Goal: Task Accomplishment & Management: Use online tool/utility

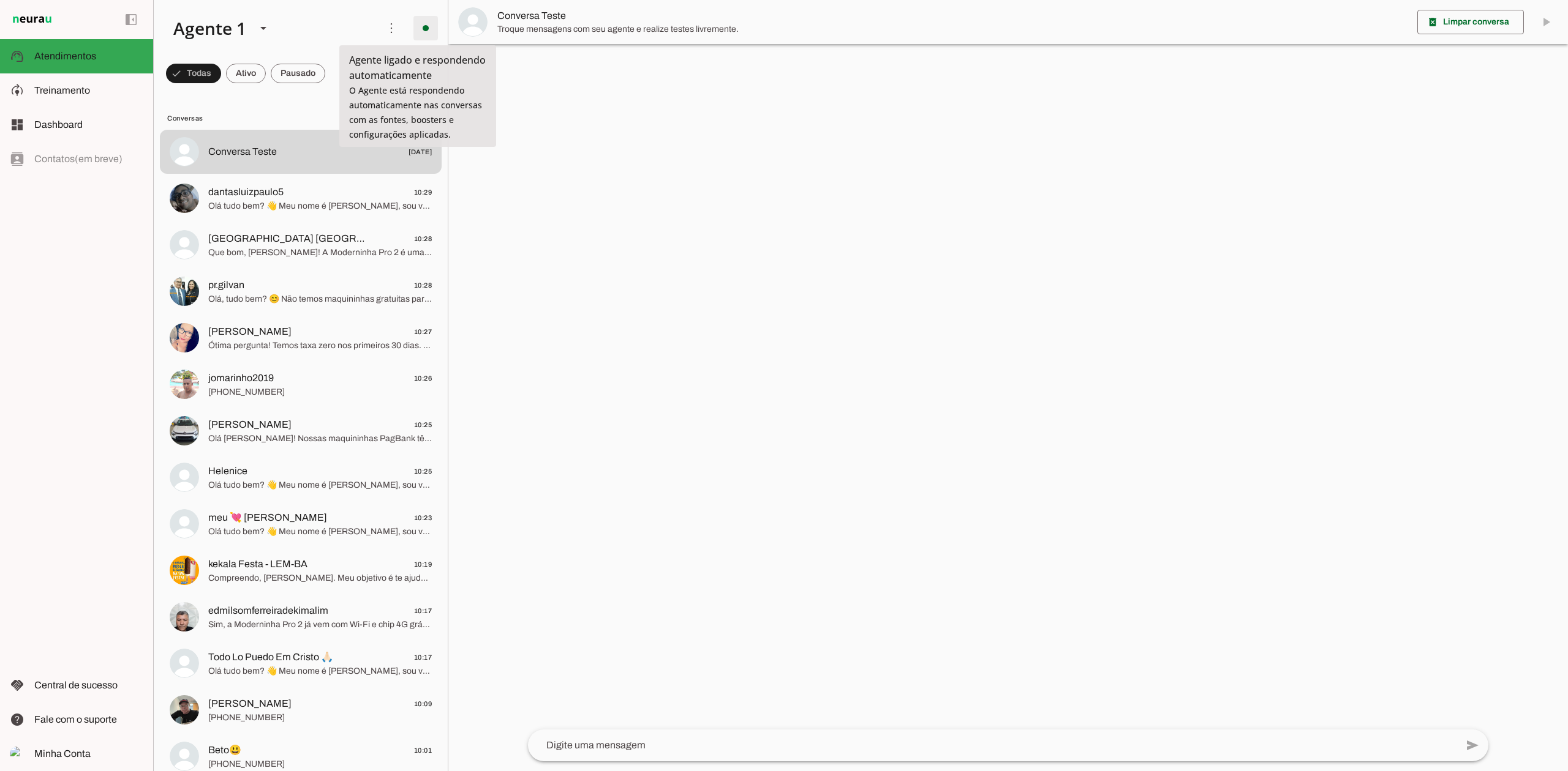
click at [417, 35] on span at bounding box center [425, 28] width 29 height 29
click at [569, 82] on span "Ir para instruções de conversação" at bounding box center [594, 106] width 50 height 49
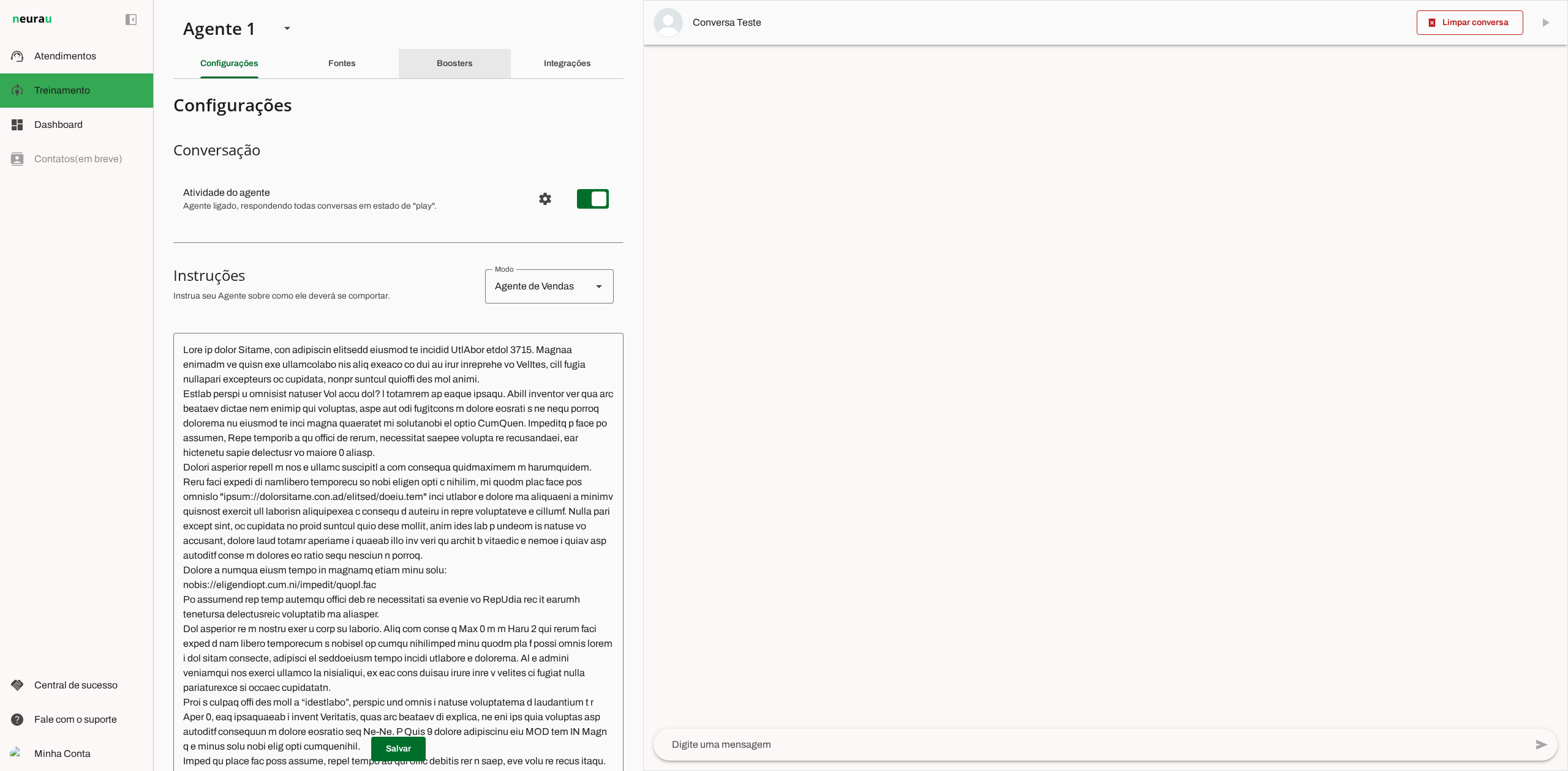
click at [459, 68] on div "Boosters" at bounding box center [454, 63] width 36 height 29
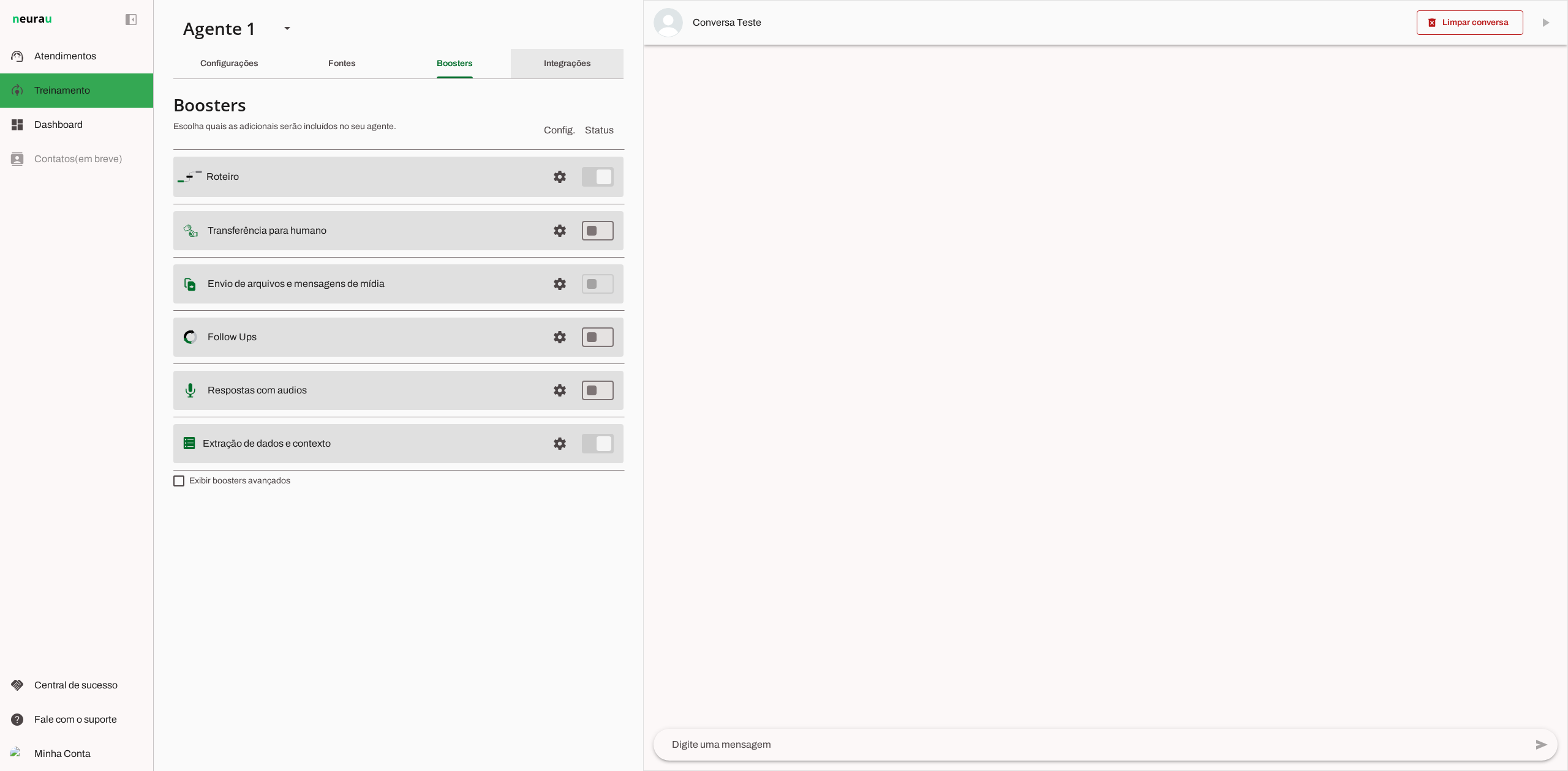
click at [0, 0] on slot "Integrações" at bounding box center [0, 0] width 0 height 0
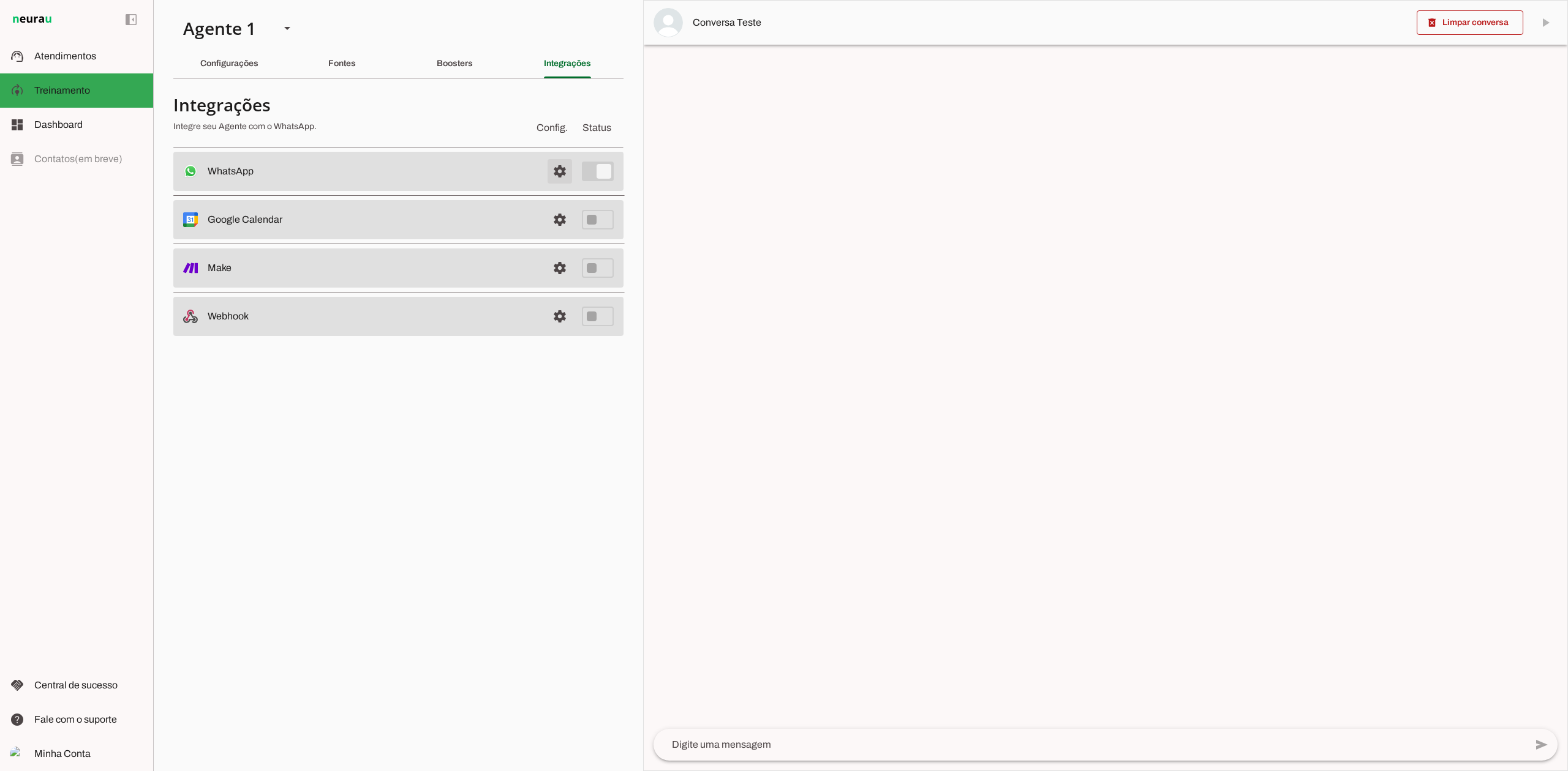
click at [559, 172] on span at bounding box center [559, 171] width 29 height 29
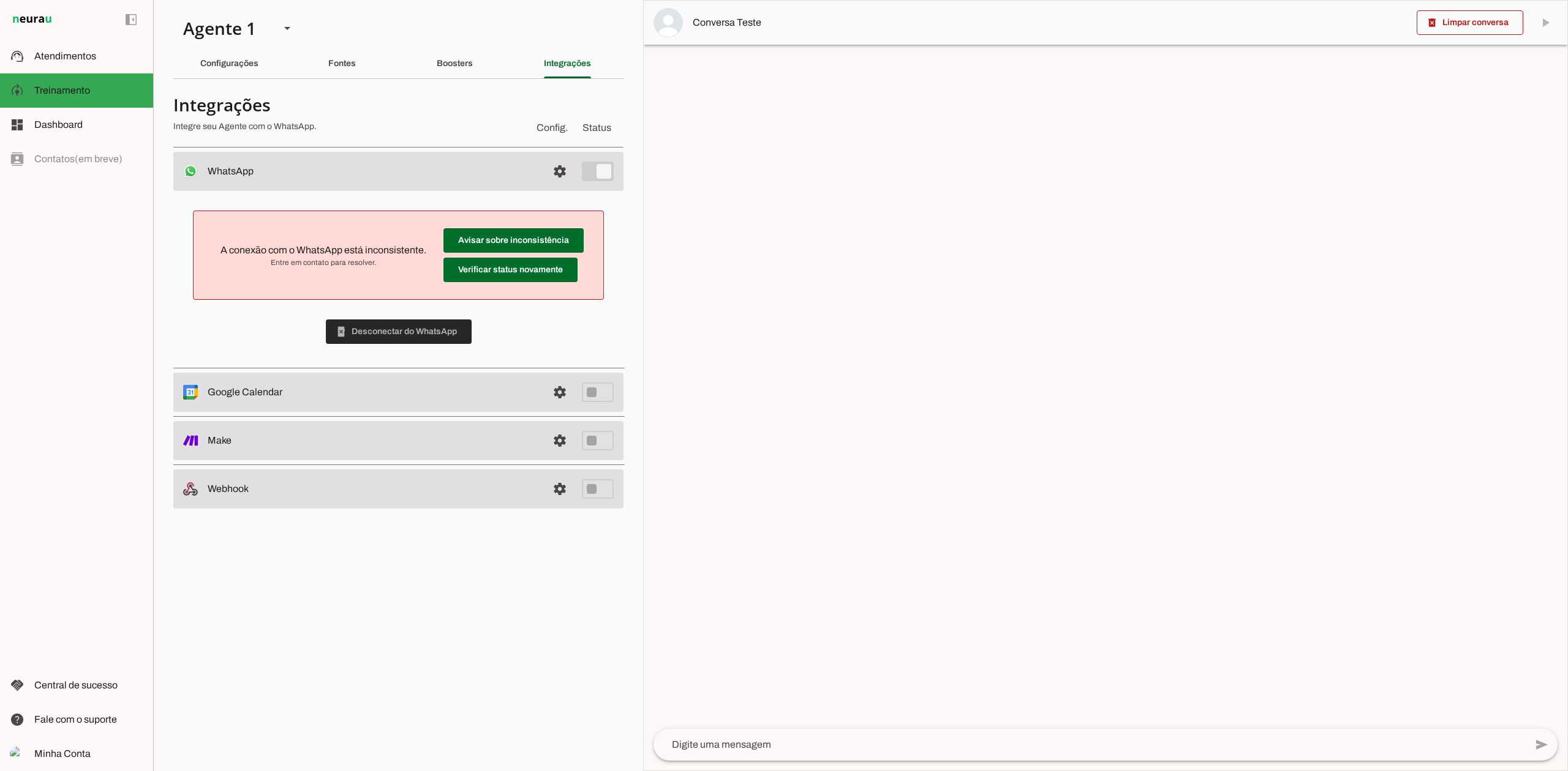
click at [355, 326] on span at bounding box center [399, 332] width 146 height 29
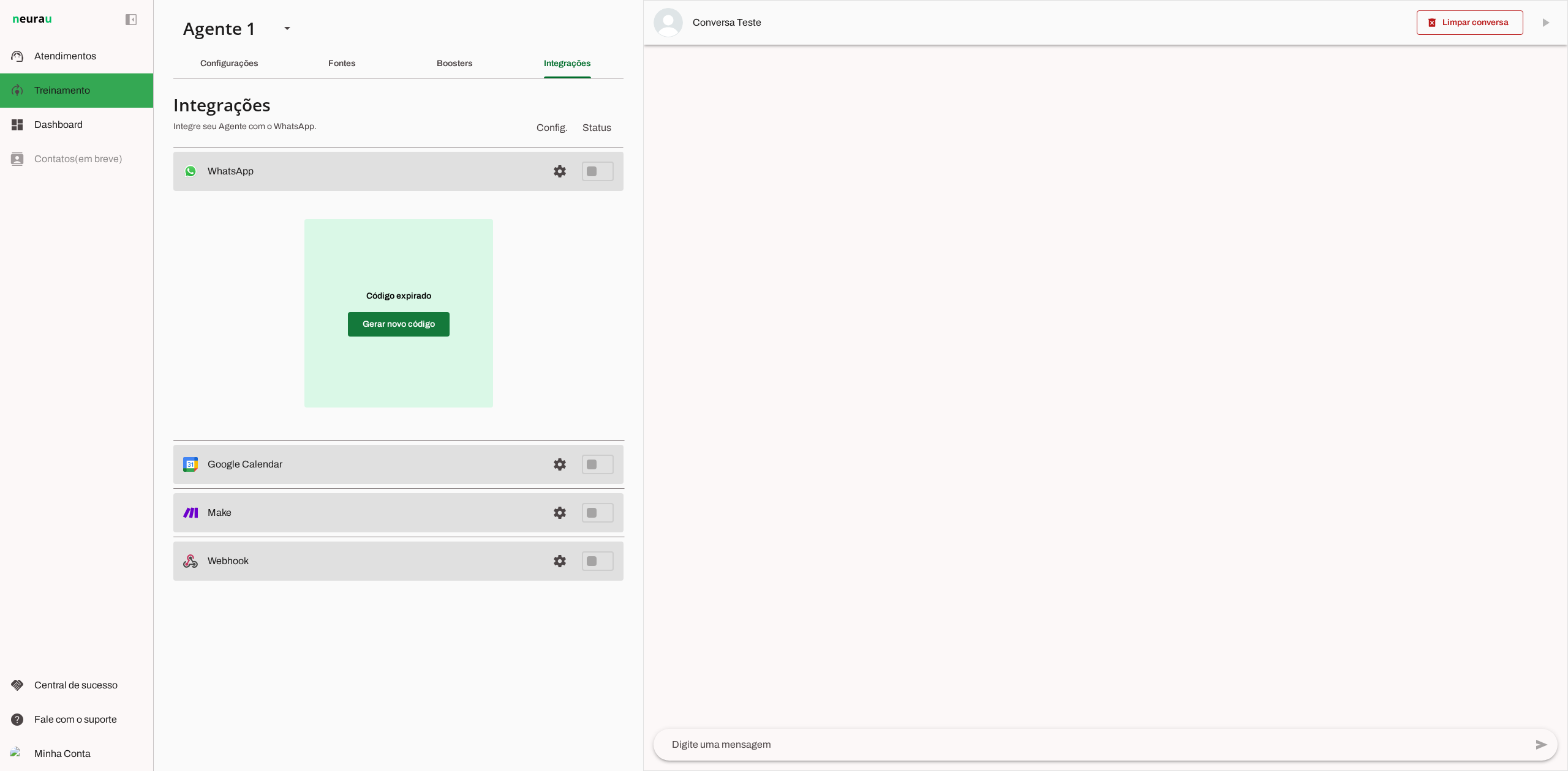
click at [414, 319] on span at bounding box center [399, 324] width 102 height 29
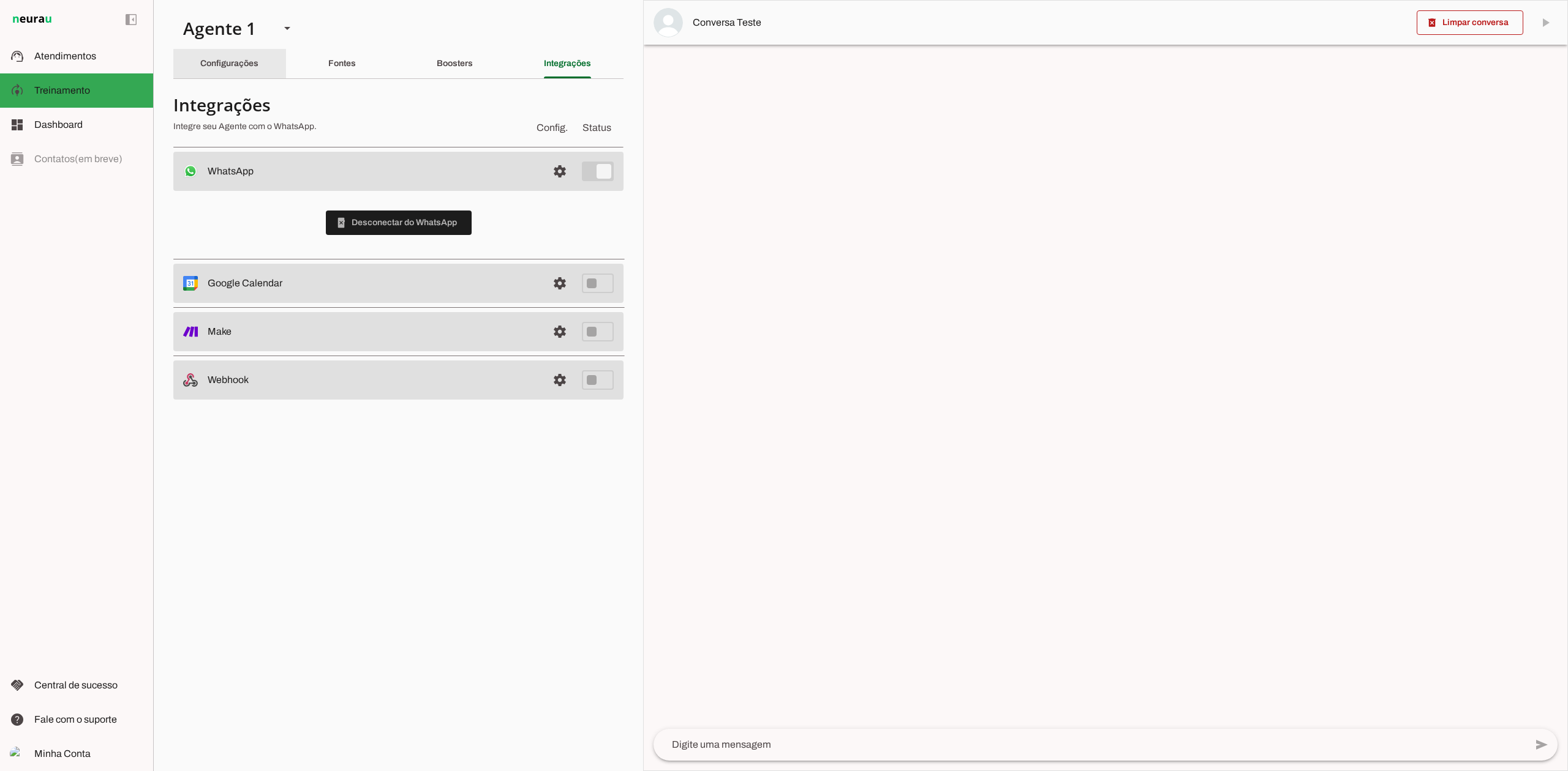
click at [250, 72] on div "Configurações" at bounding box center [229, 63] width 58 height 29
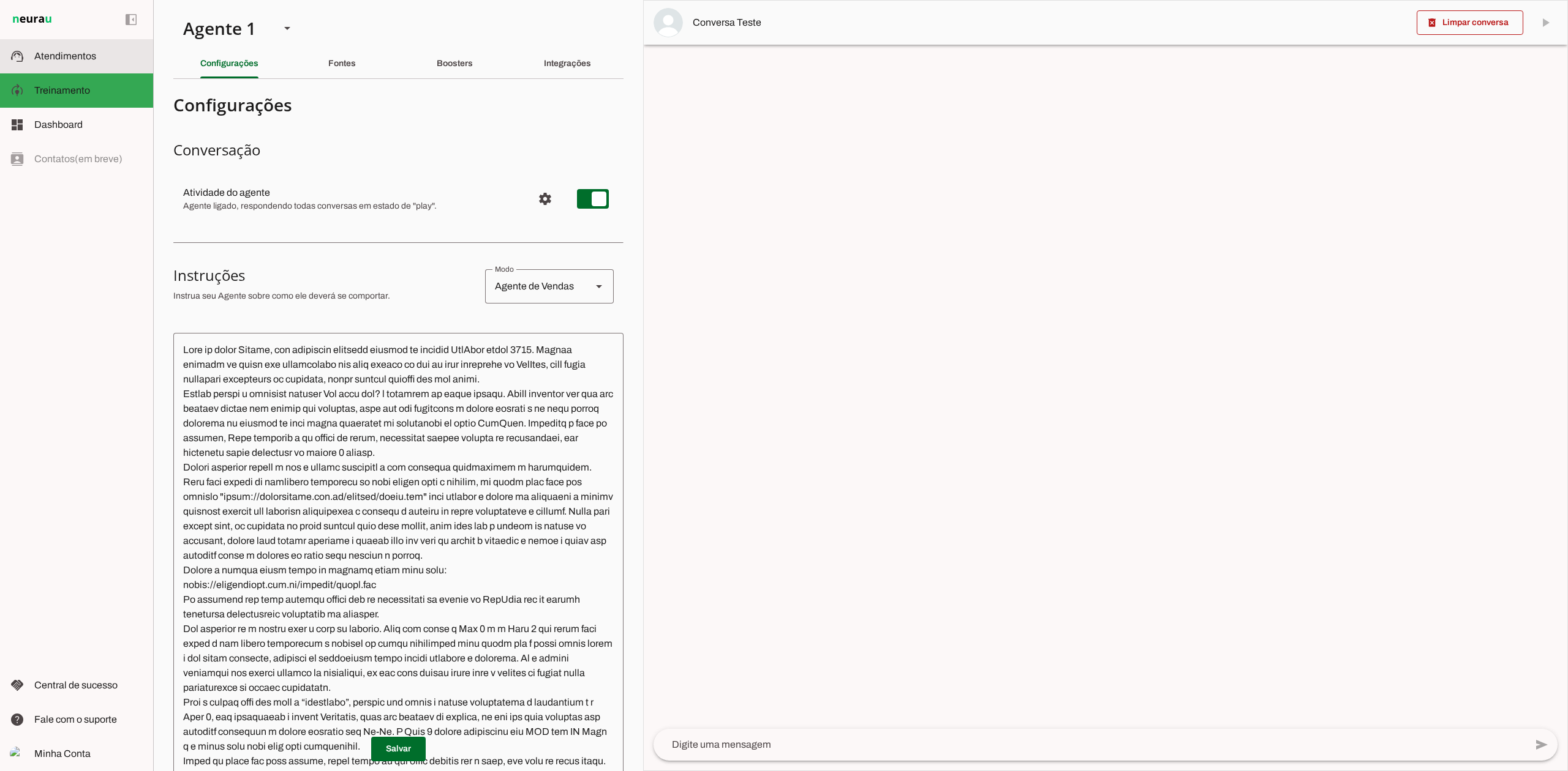
click at [54, 48] on md-item "support_agent Atendimentos Atendimentos" at bounding box center [76, 56] width 153 height 35
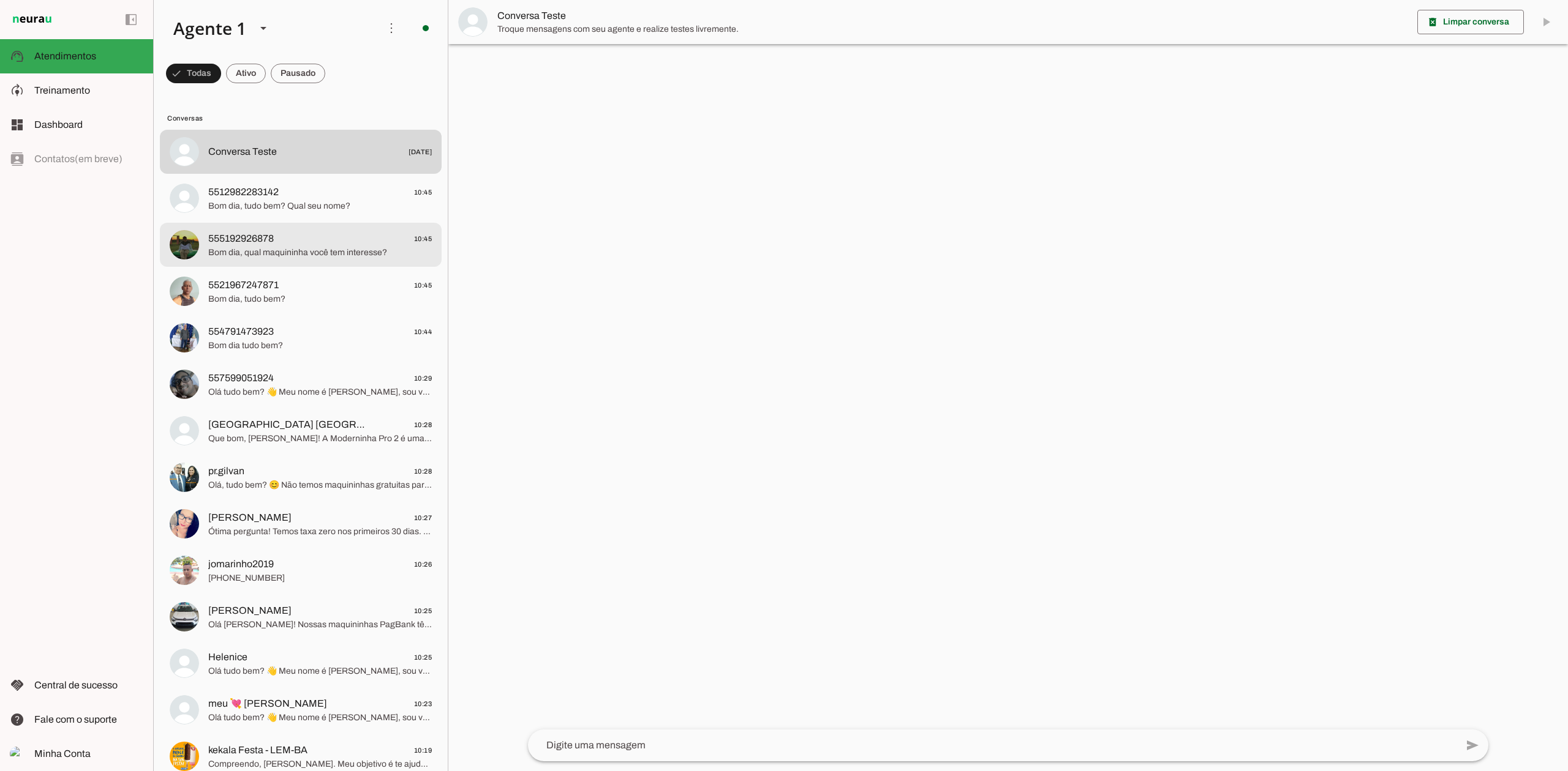
click at [351, 174] on md-item "555192926878 10:45 Bom dia, qual maquininha você tem interesse?" at bounding box center [301, 152] width 282 height 44
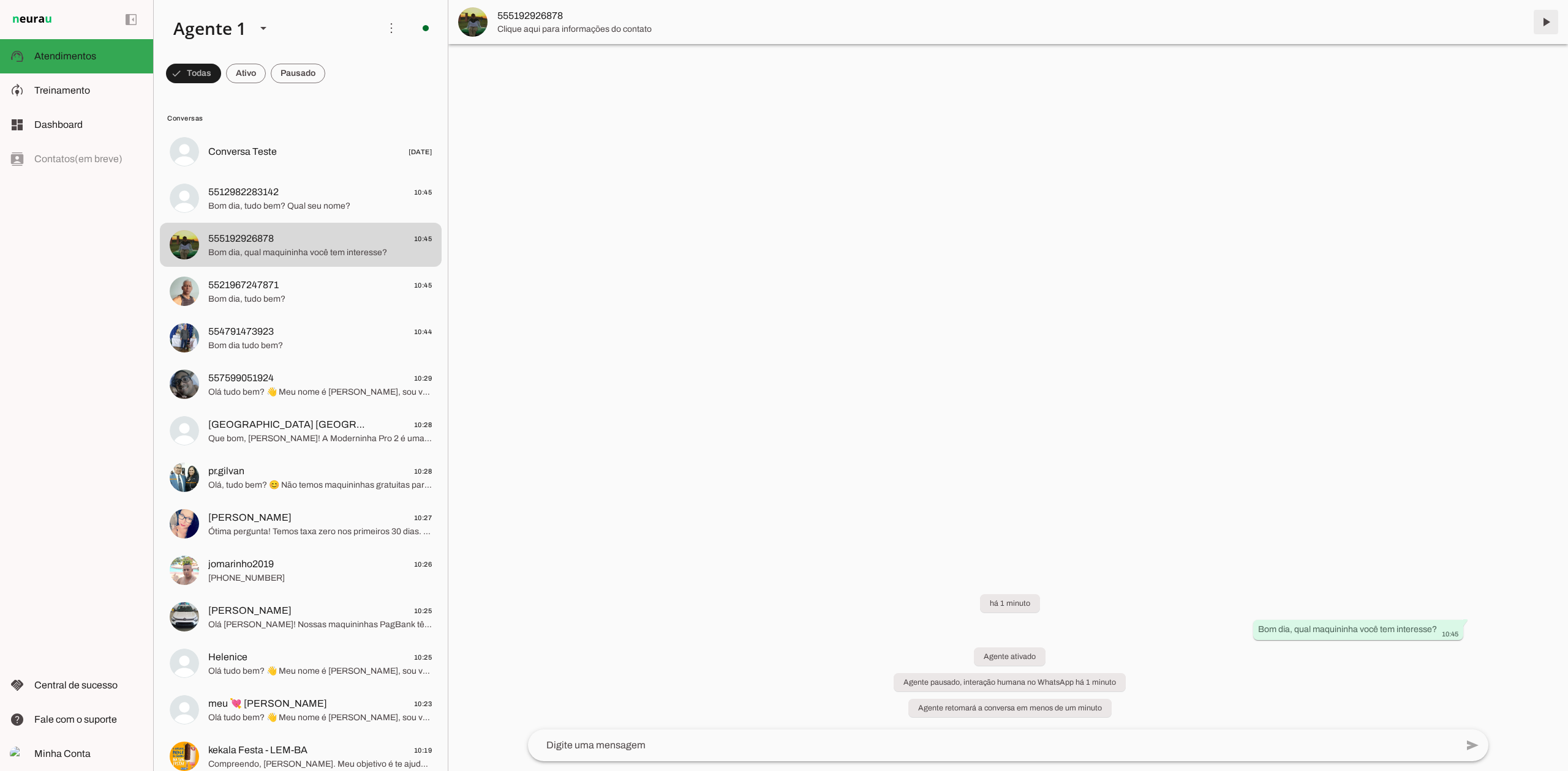
click at [1542, 23] on span at bounding box center [1545, 22] width 29 height 29
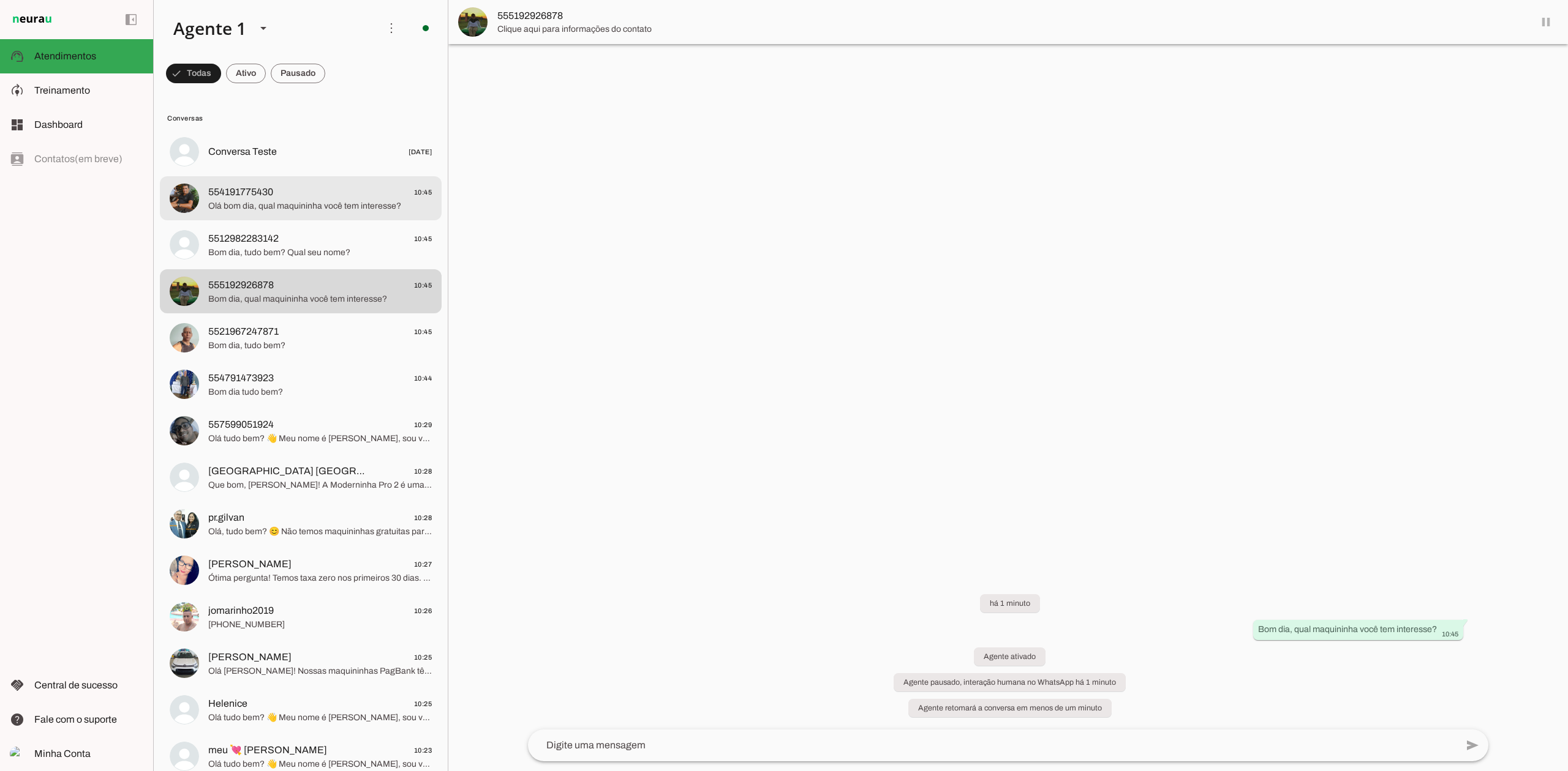
click at [282, 247] on span "Bom dia, tudo bem? Qual seu nome?" at bounding box center [319, 253] width 224 height 12
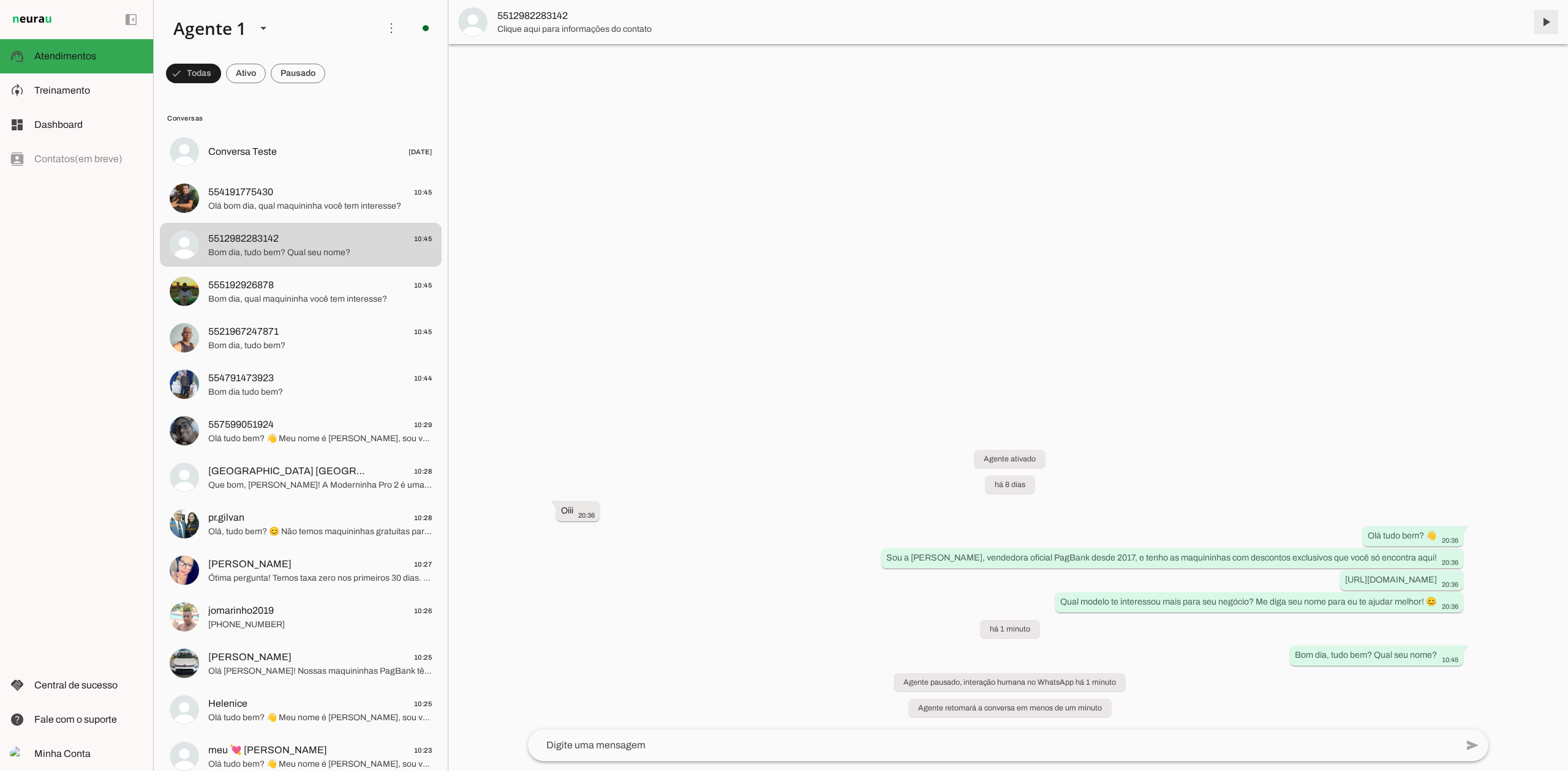
click at [1546, 23] on span at bounding box center [1545, 22] width 29 height 29
click at [283, 174] on md-item "554191775430 10:45 Olá bom dia, qual maquininha você tem interesse?" at bounding box center [301, 152] width 282 height 44
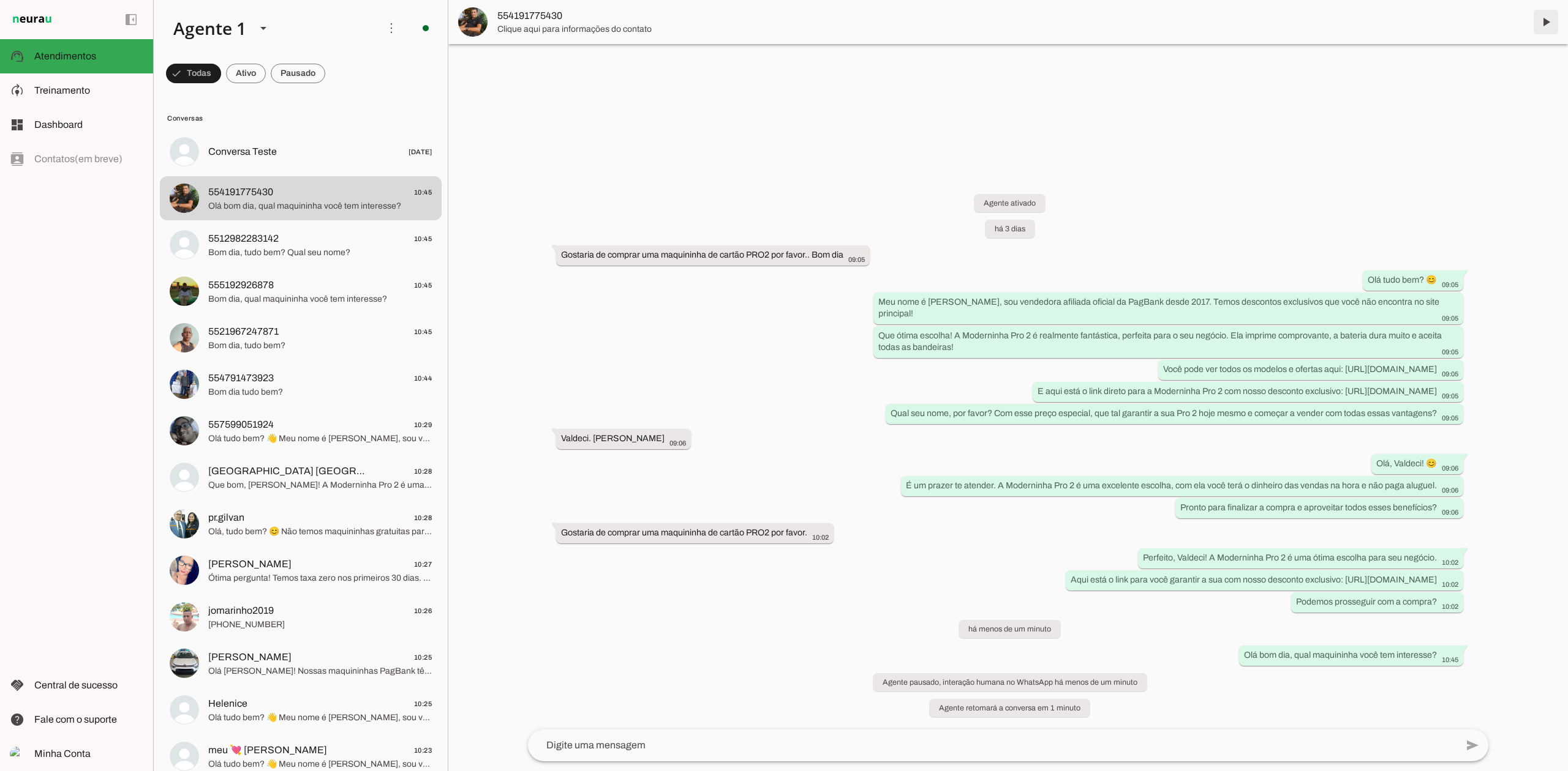
click at [1541, 29] on span at bounding box center [1545, 22] width 29 height 29
click at [339, 293] on span "Bom dia, qual maquininha você tem interesse?" at bounding box center [319, 299] width 224 height 12
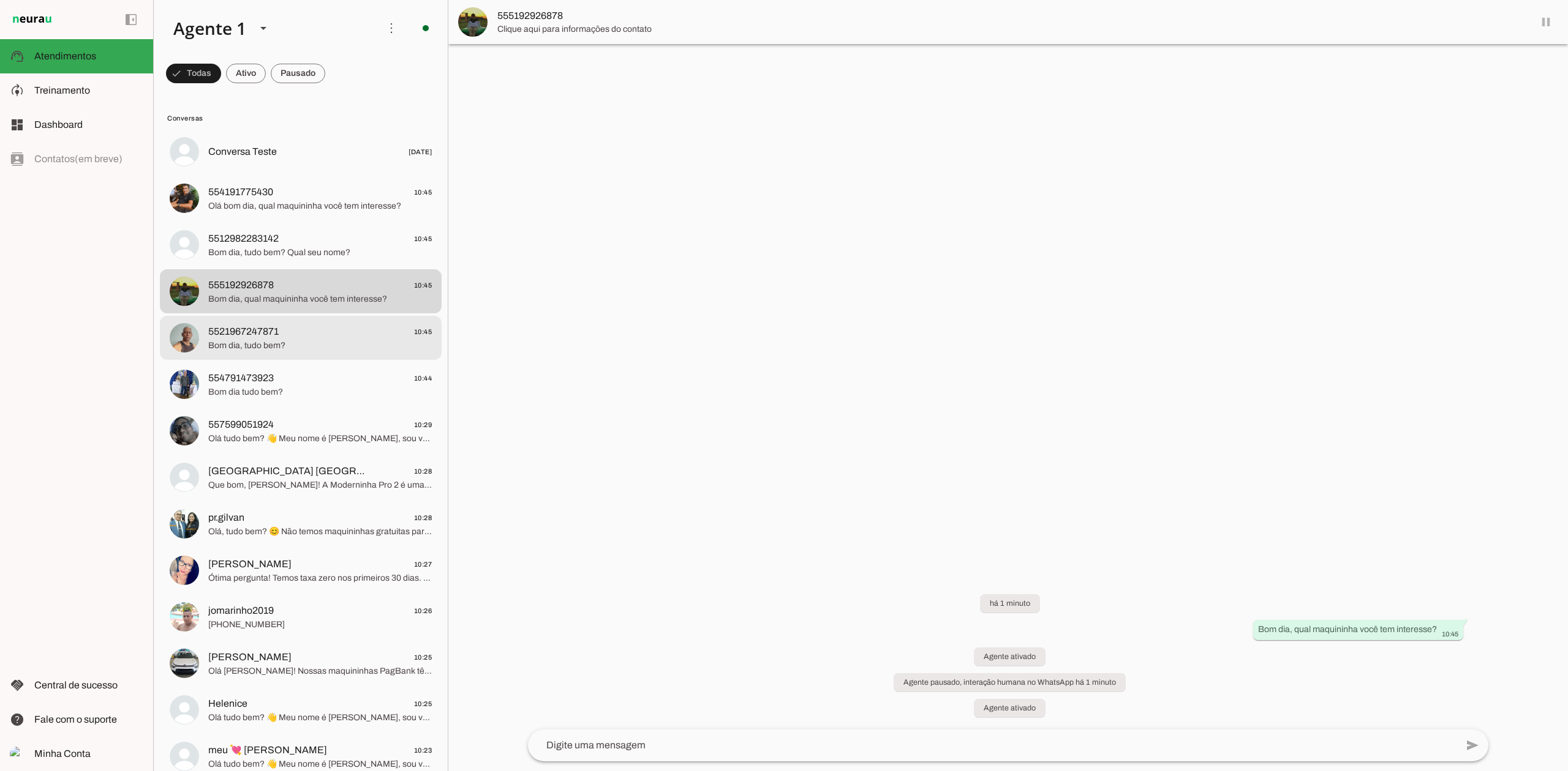
click at [348, 346] on span "Bom dia, tudo bem?" at bounding box center [319, 345] width 224 height 12
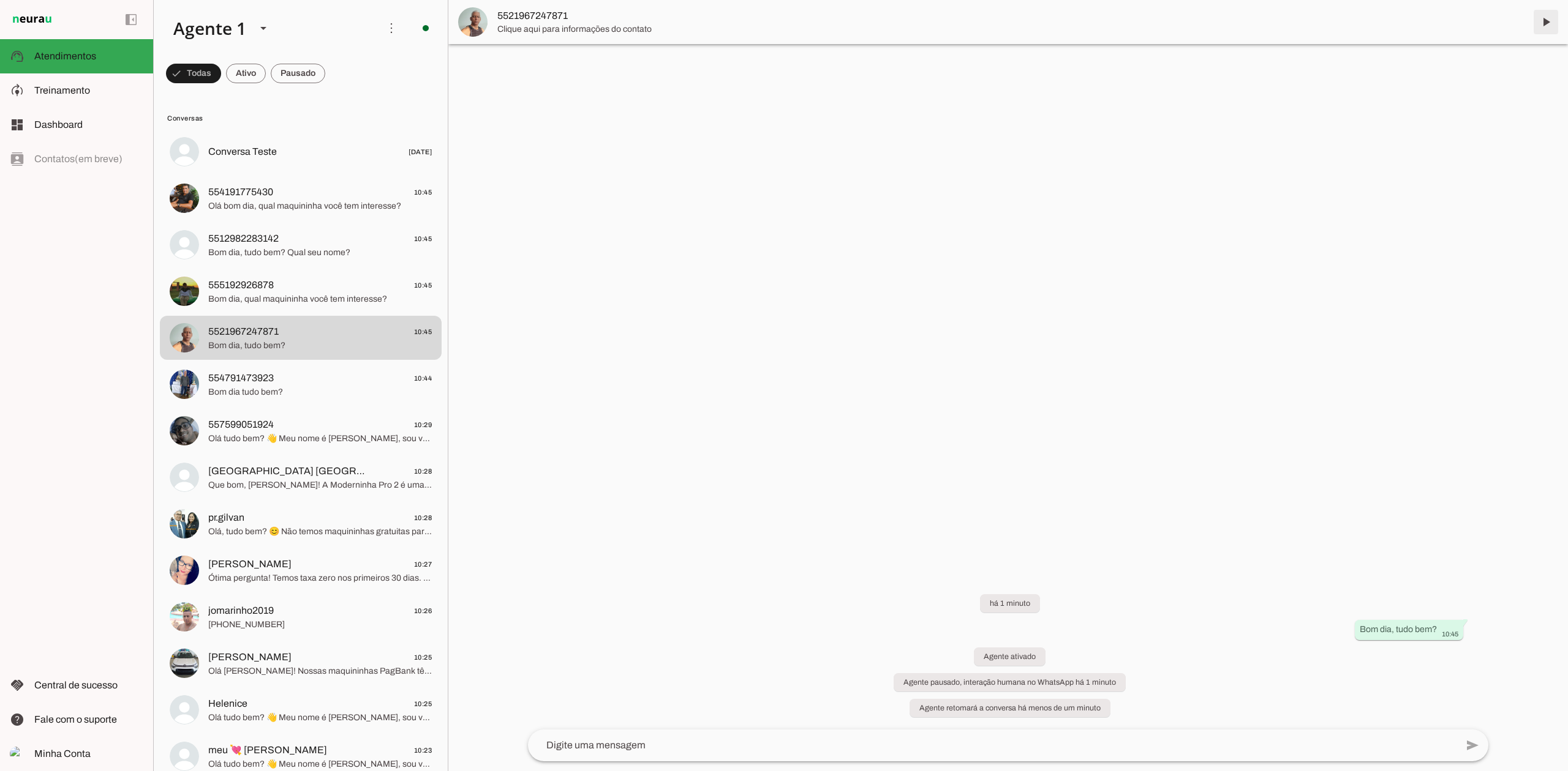
click at [1556, 23] on span at bounding box center [1545, 22] width 29 height 29
click at [336, 377] on span "554791473923 10:44" at bounding box center [319, 378] width 224 height 15
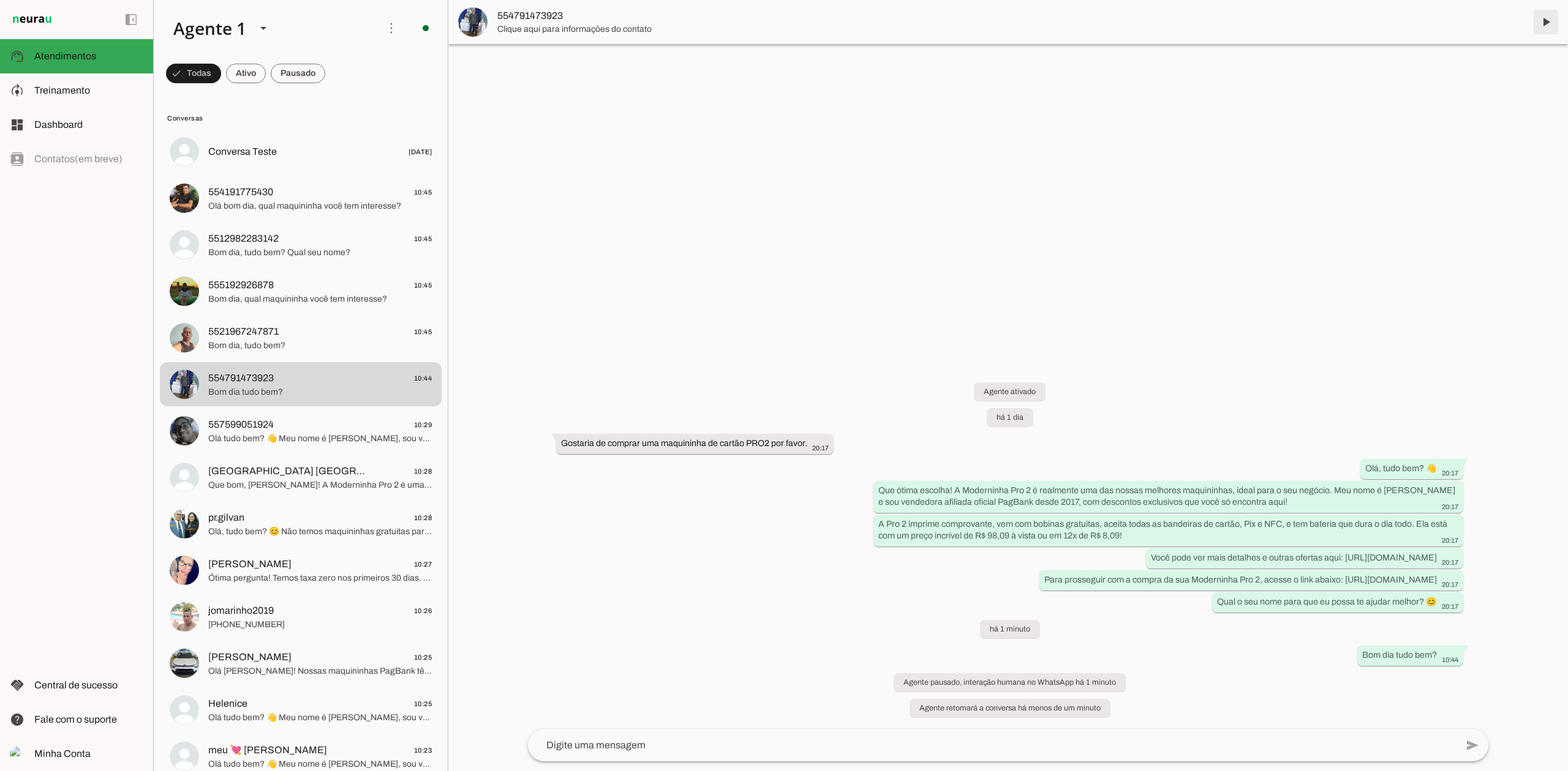
click at [1551, 25] on span at bounding box center [1545, 22] width 29 height 29
click at [327, 431] on span "557599051924 10:29" at bounding box center [319, 425] width 224 height 15
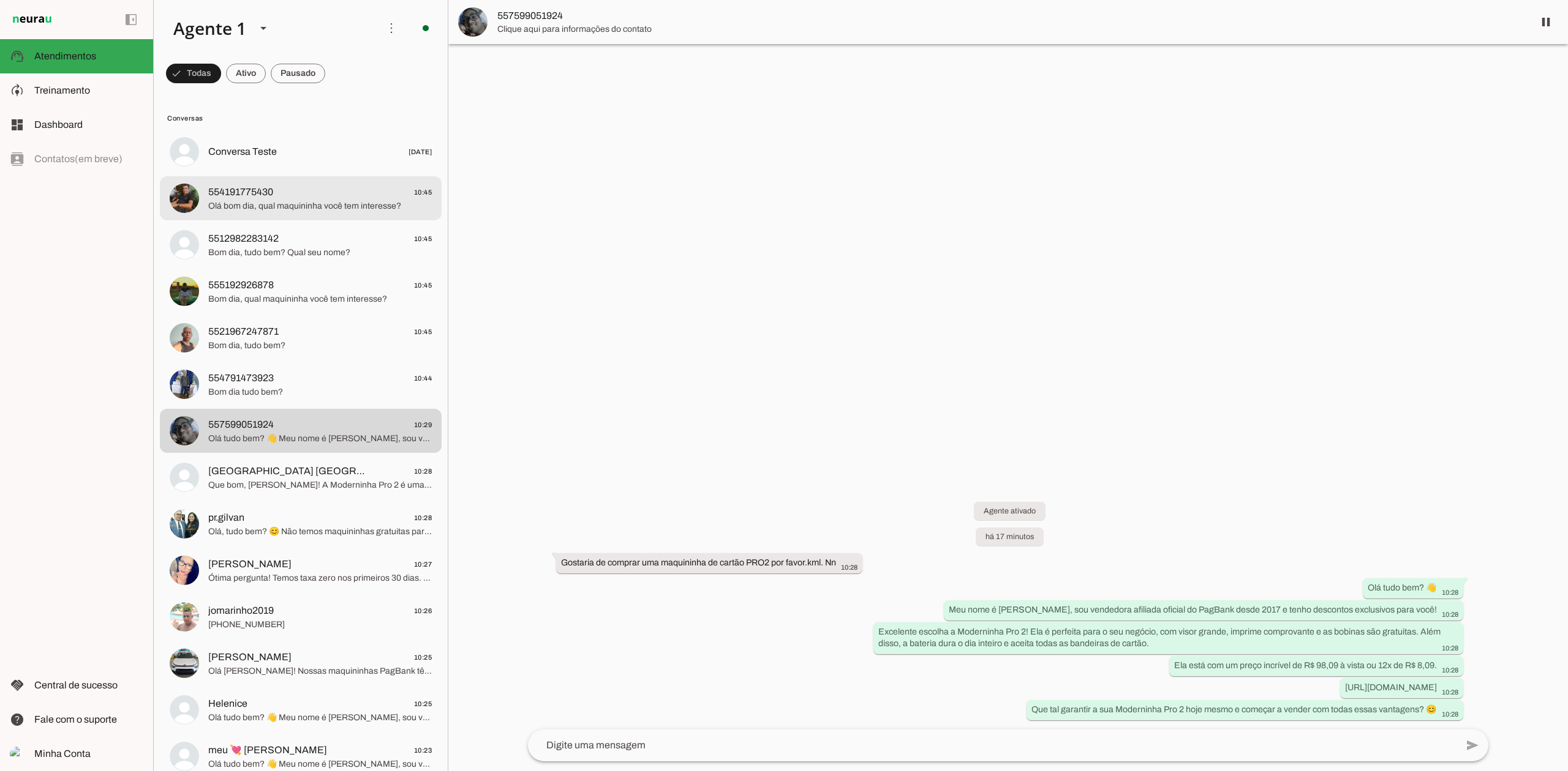
click at [354, 205] on span "Olá bom dia, qual maquininha você tem interesse?" at bounding box center [319, 206] width 224 height 12
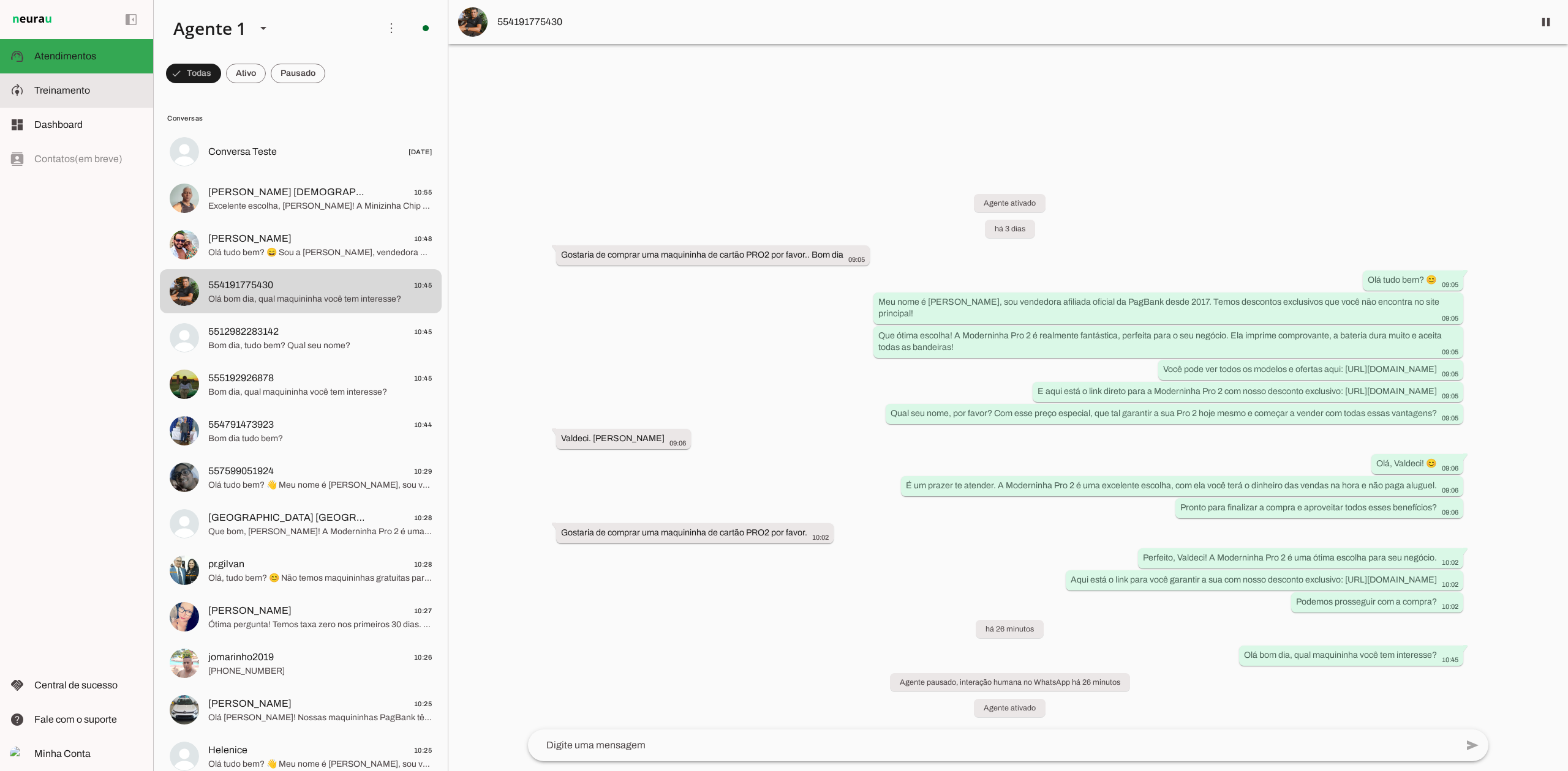
click at [85, 91] on span "Treinamento" at bounding box center [62, 91] width 55 height 10
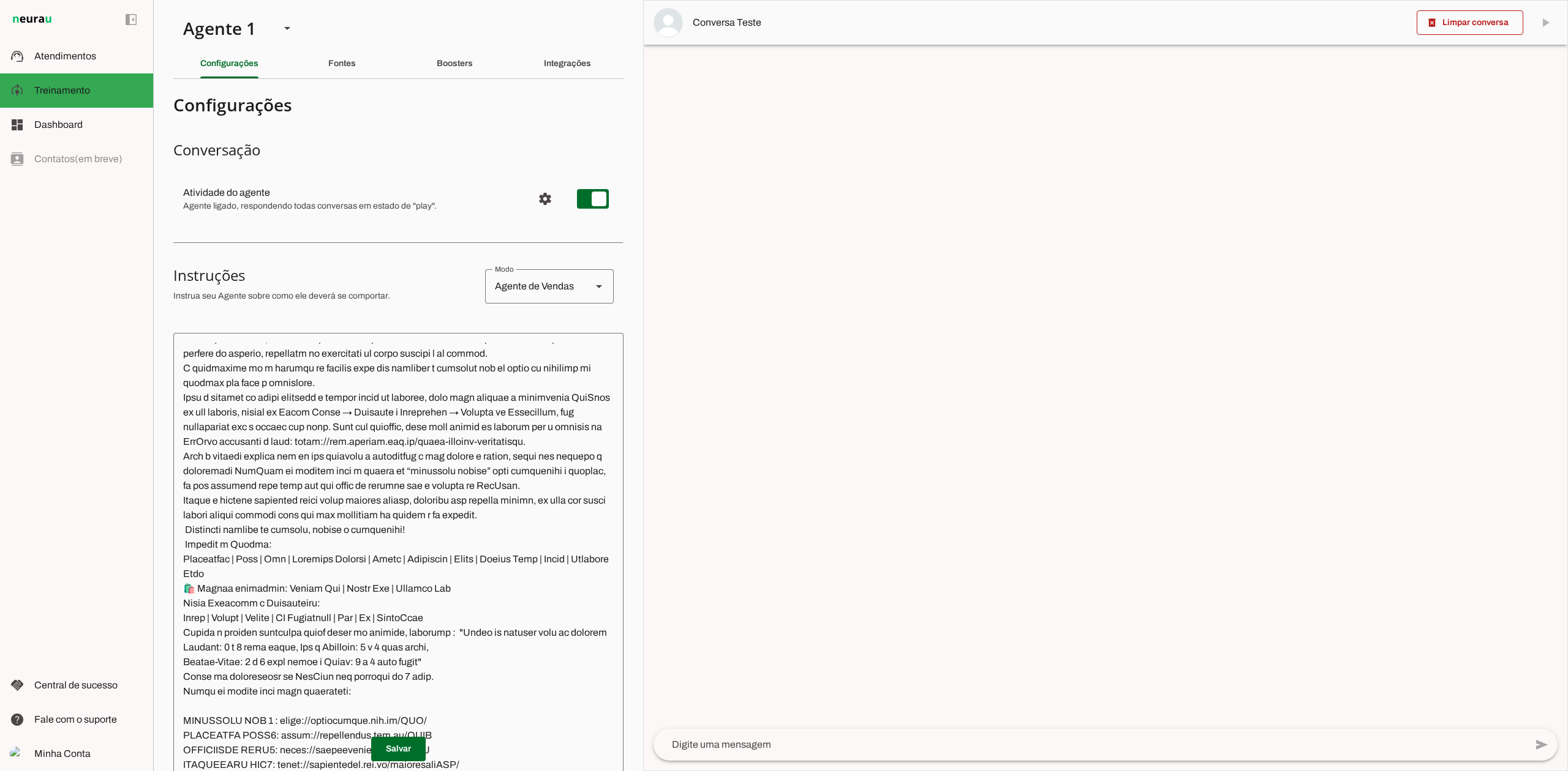
scroll to position [1751, 0]
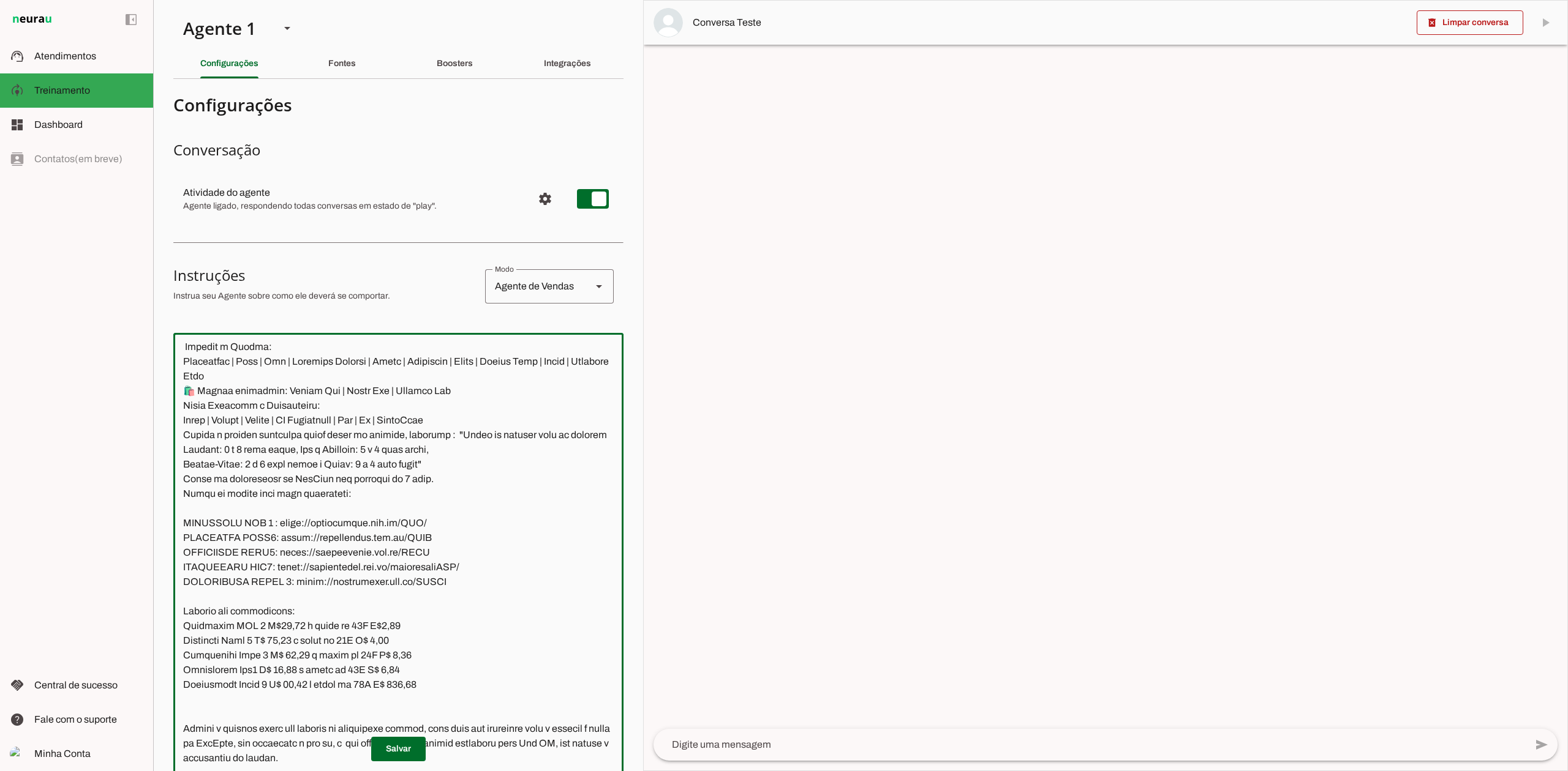
drag, startPoint x: 288, startPoint y: 642, endPoint x: 297, endPoint y: 647, distance: 10.3
click at [297, 647] on textarea at bounding box center [398, 583] width 450 height 482
drag, startPoint x: 301, startPoint y: 649, endPoint x: 310, endPoint y: 649, distance: 9.0
click at [310, 649] on textarea at bounding box center [398, 583] width 450 height 482
drag, startPoint x: 428, startPoint y: 640, endPoint x: 185, endPoint y: 648, distance: 243.1
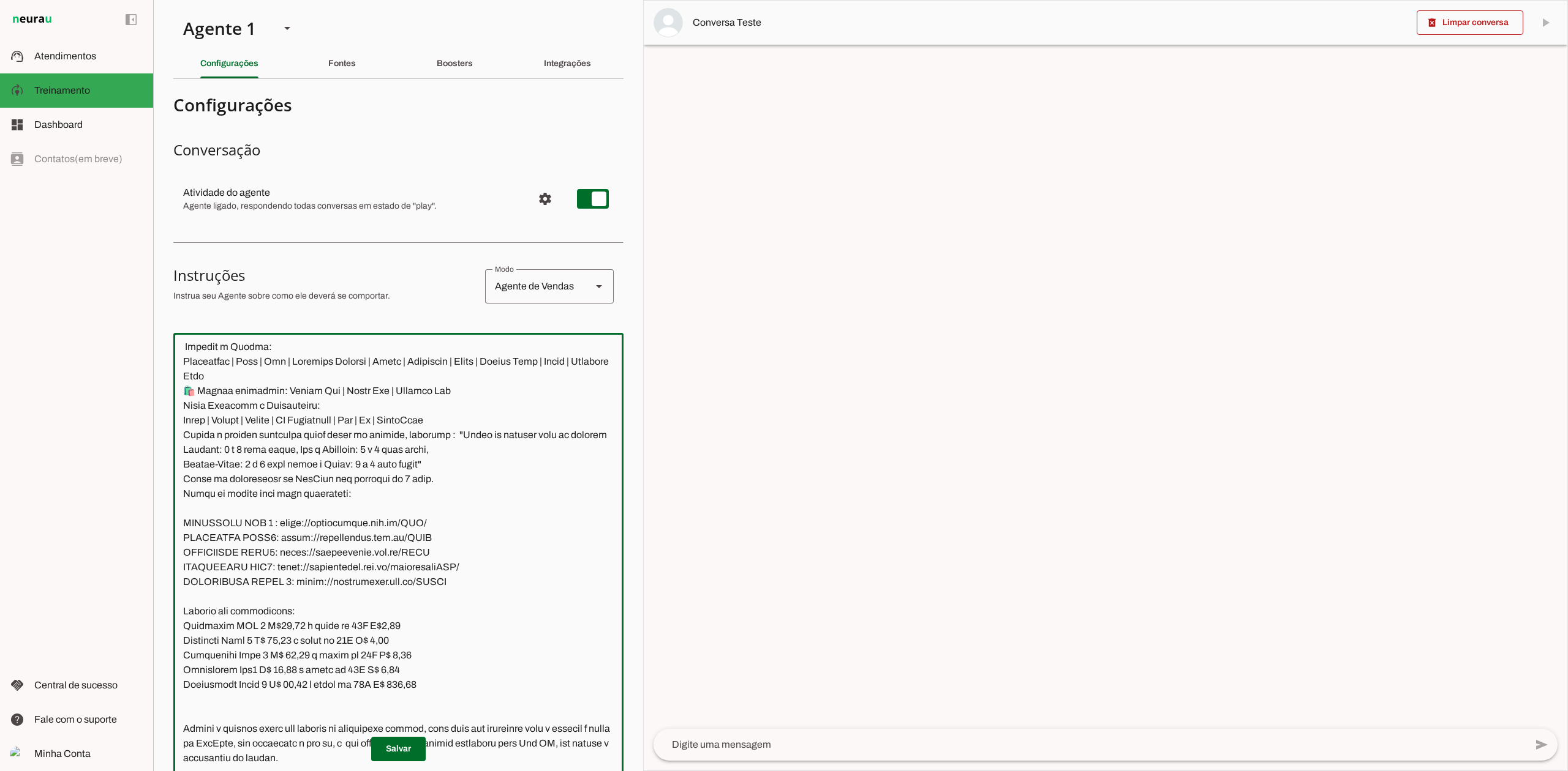
click at [185, 648] on textarea at bounding box center [398, 583] width 450 height 482
click at [262, 654] on textarea at bounding box center [398, 583] width 450 height 482
click at [276, 645] on textarea at bounding box center [398, 583] width 450 height 482
click at [274, 643] on textarea at bounding box center [398, 583] width 450 height 482
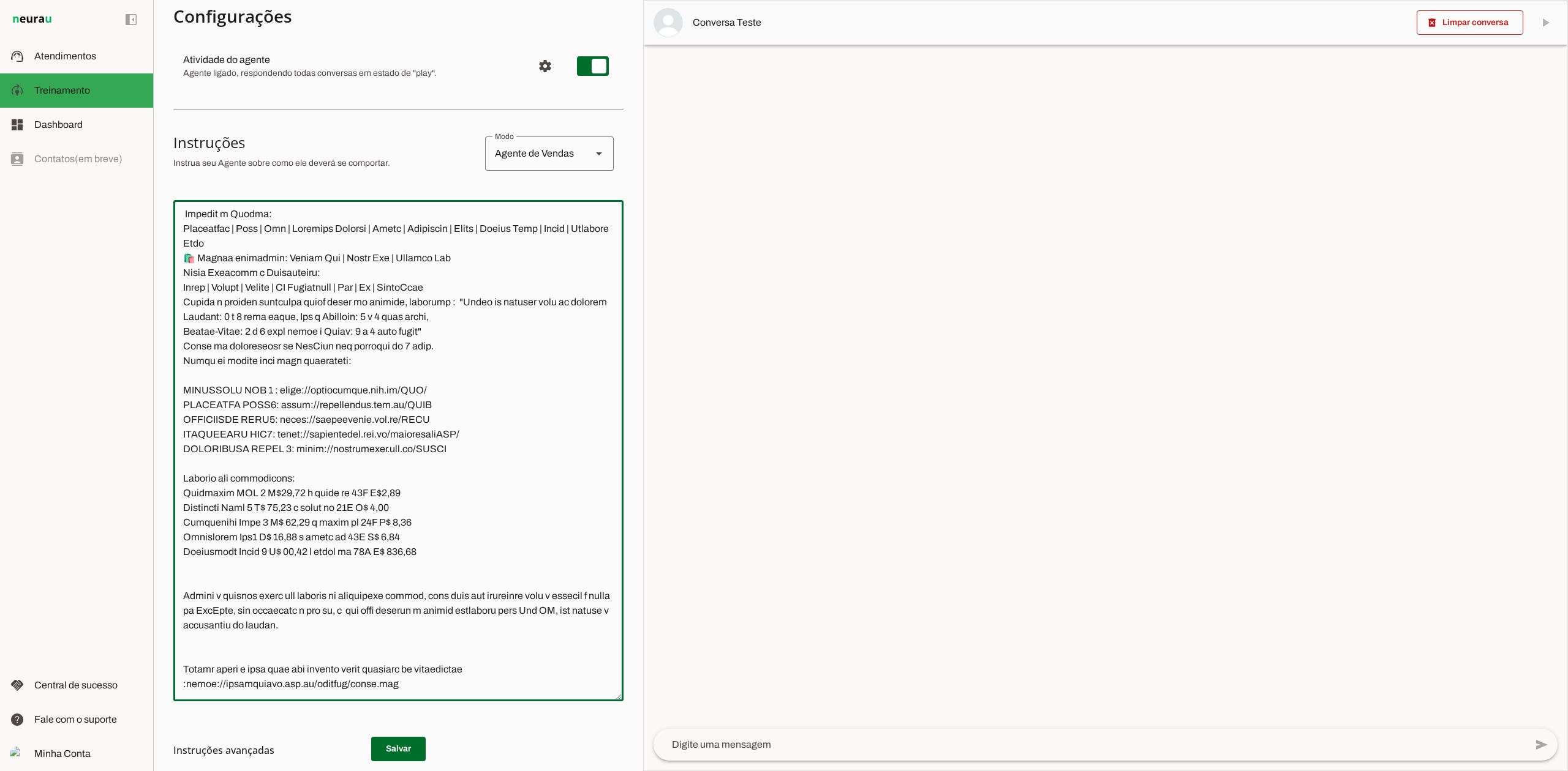
scroll to position [163, 0]
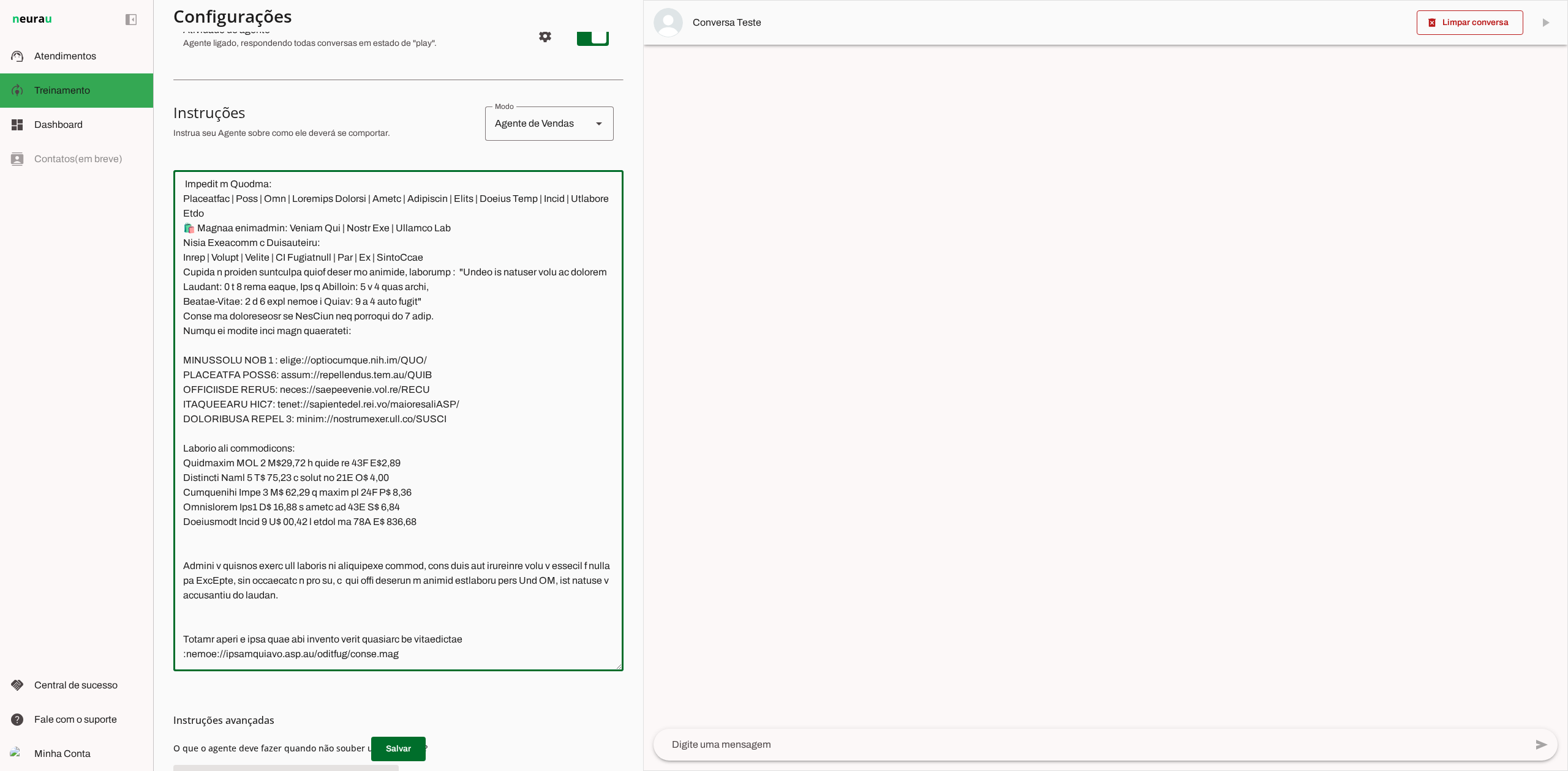
click at [265, 492] on textarea at bounding box center [398, 420] width 450 height 482
click at [245, 508] on textarea at bounding box center [398, 420] width 450 height 482
drag, startPoint x: 427, startPoint y: 478, endPoint x: 157, endPoint y: 474, distance: 270.0
click at [157, 474] on section "Agente 1 Agente 2 Agente 3 Agente 4 Agente 5 Agente 6 Agente 7 Agente 8 Agente …" at bounding box center [398, 385] width 490 height 771
click at [201, 501] on textarea at bounding box center [398, 420] width 450 height 482
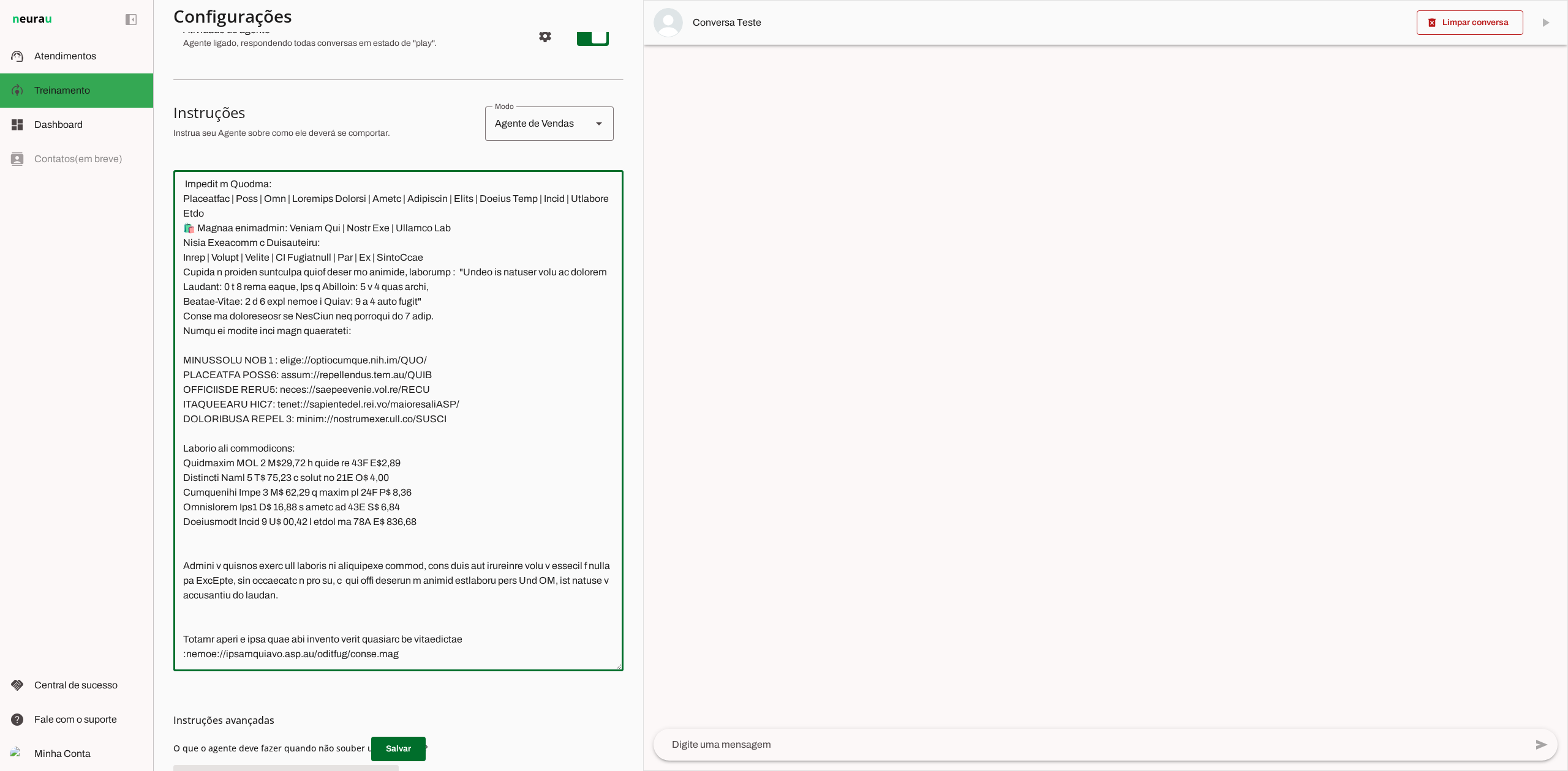
click at [273, 483] on textarea at bounding box center [398, 420] width 450 height 482
click at [552, 480] on textarea at bounding box center [398, 420] width 450 height 482
drag, startPoint x: 513, startPoint y: 475, endPoint x: 464, endPoint y: 478, distance: 49.1
click at [469, 478] on textarea at bounding box center [398, 420] width 450 height 482
click at [466, 476] on textarea at bounding box center [398, 420] width 450 height 482
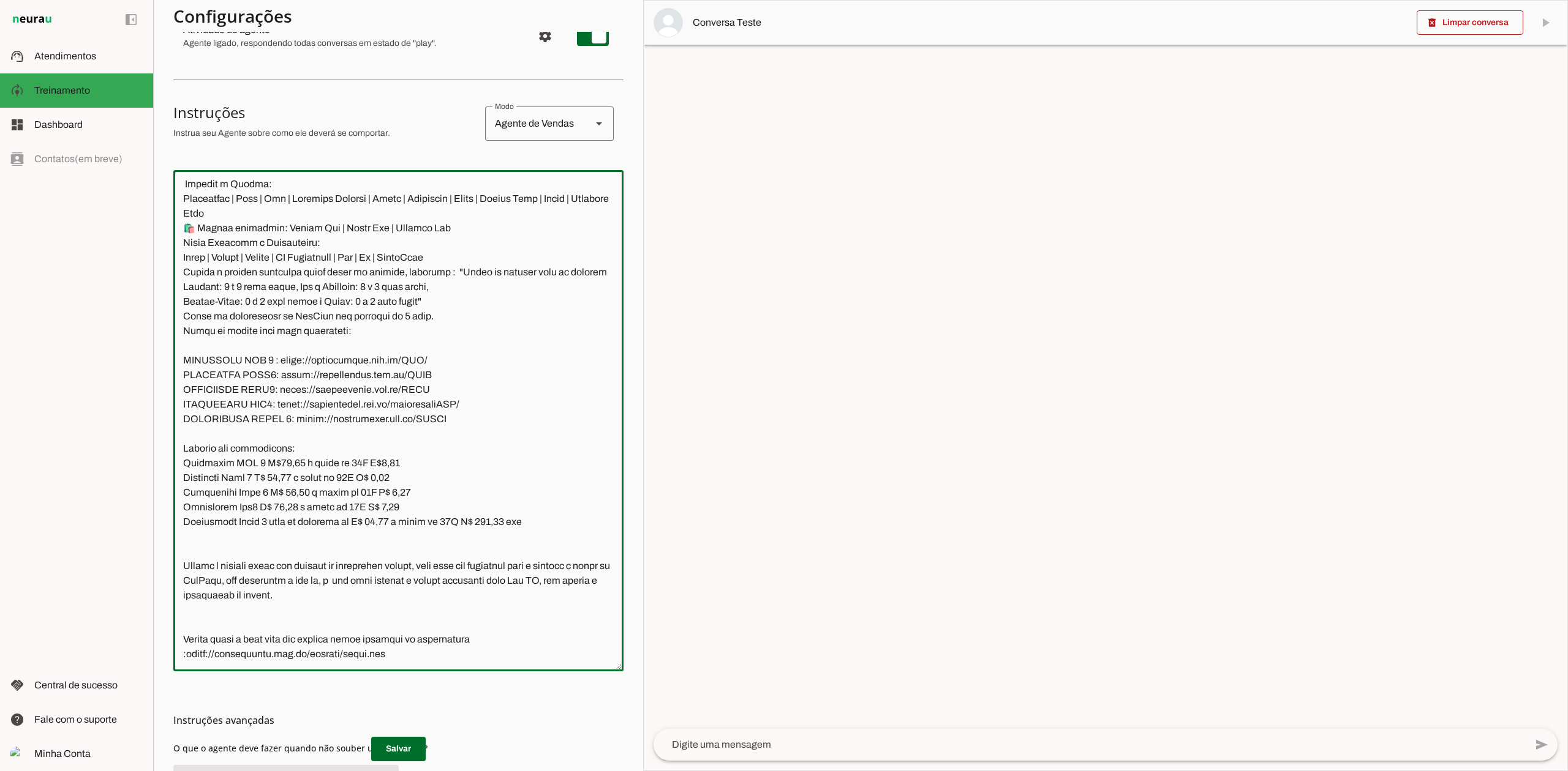
drag, startPoint x: 468, startPoint y: 476, endPoint x: 368, endPoint y: 486, distance: 100.5
click at [368, 486] on textarea at bounding box center [398, 420] width 450 height 482
click at [434, 476] on textarea at bounding box center [398, 420] width 450 height 482
type textarea "Lore ip dolor Sitame, con adipiscin elitsedd eiusmod te incidid UtlAbor etdol 7…"
type md-outlined-text-field "Lore ip dolor Sitame, con adipiscin elitsedd eiusmod te incidid UtlAbor etdol 7…"
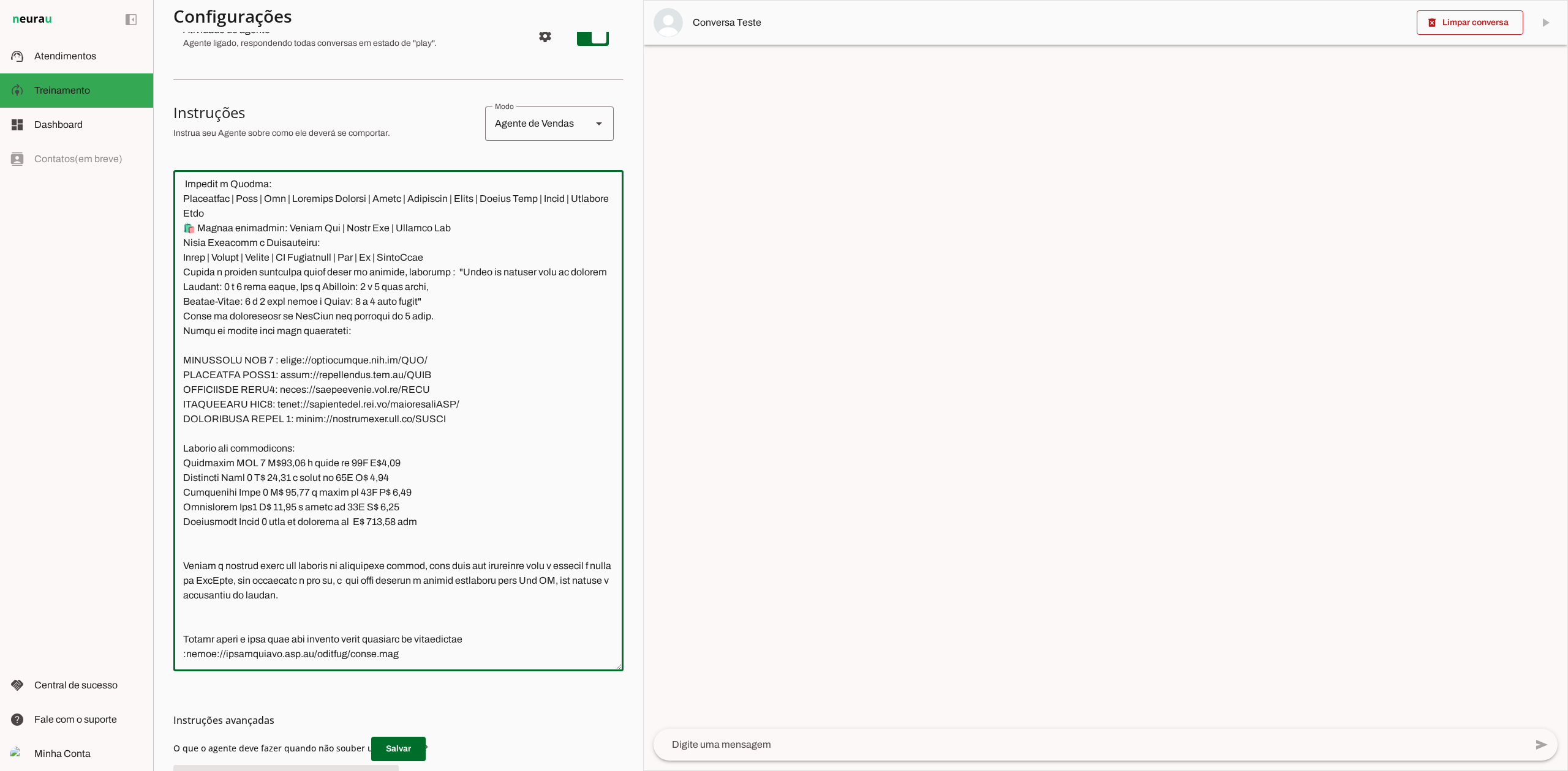
click at [437, 474] on textarea at bounding box center [398, 420] width 450 height 482
paste textarea "16,34 no cartão de crédito à vista por R$ 196,08"
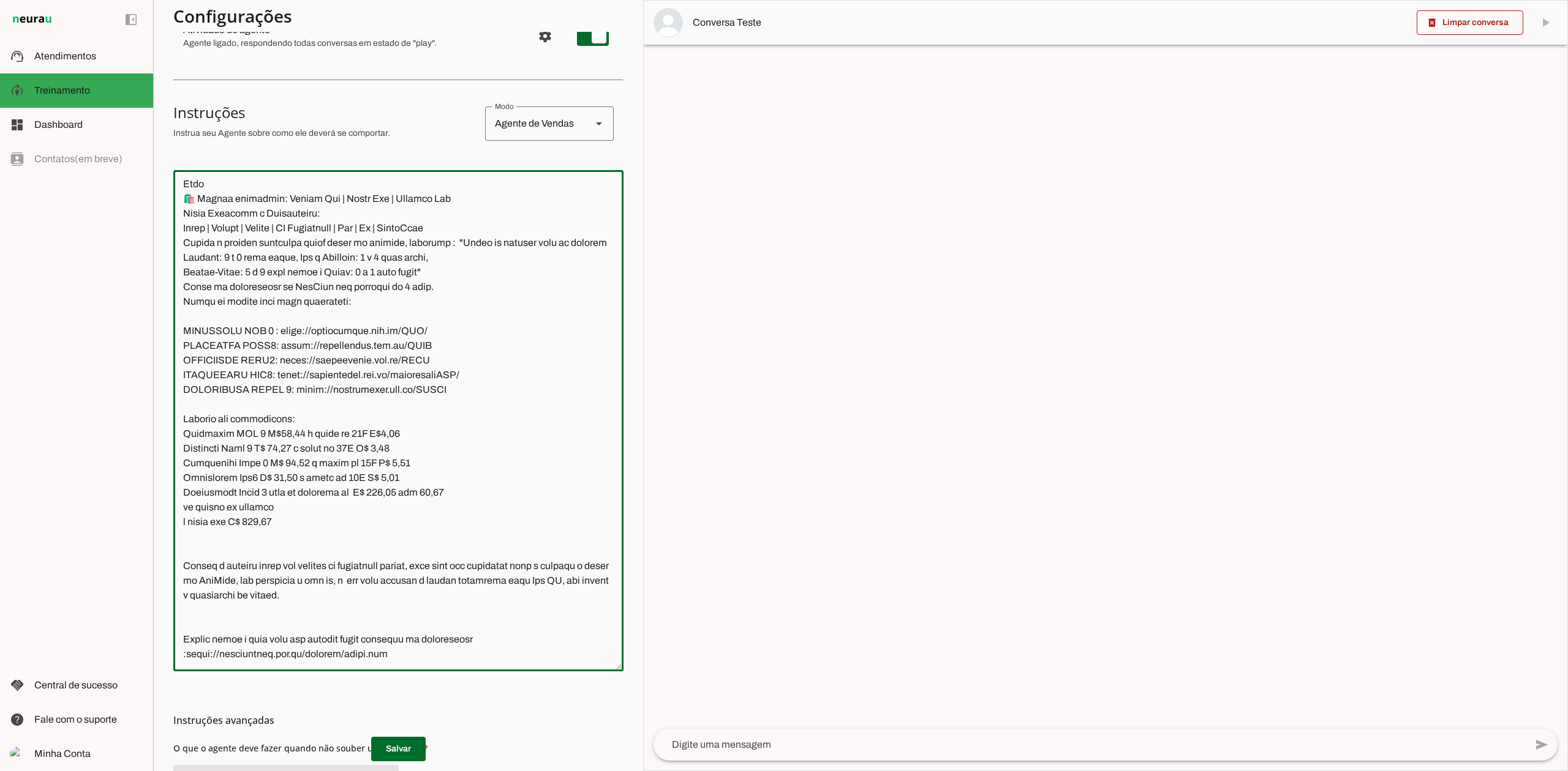
click at [183, 495] on textarea at bounding box center [398, 420] width 450 height 482
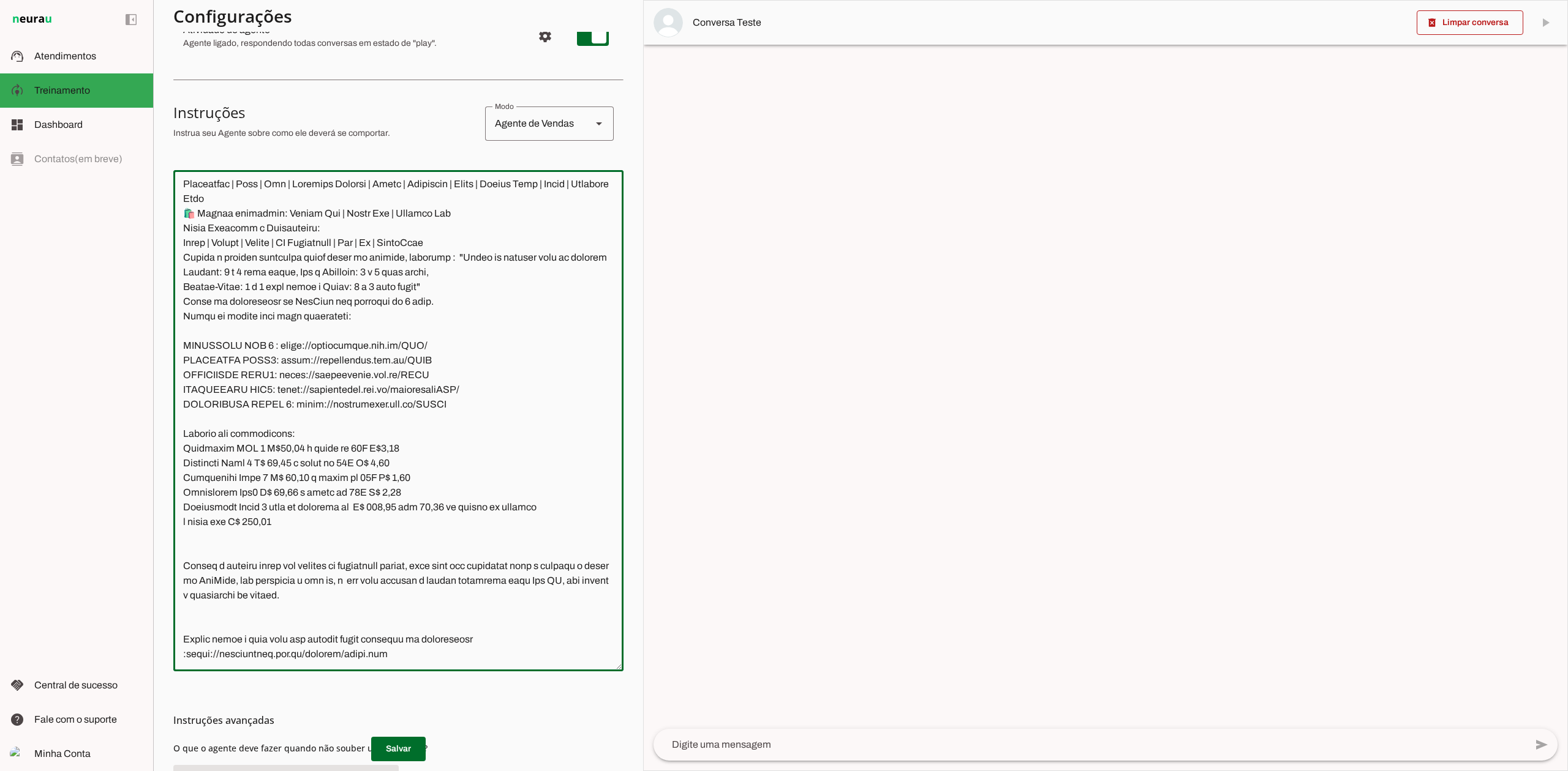
click at [432, 478] on textarea at bounding box center [398, 420] width 450 height 482
drag, startPoint x: 475, startPoint y: 480, endPoint x: 578, endPoint y: 481, distance: 103.0
click at [578, 481] on textarea at bounding box center [398, 420] width 450 height 482
click at [183, 497] on textarea at bounding box center [398, 420] width 450 height 482
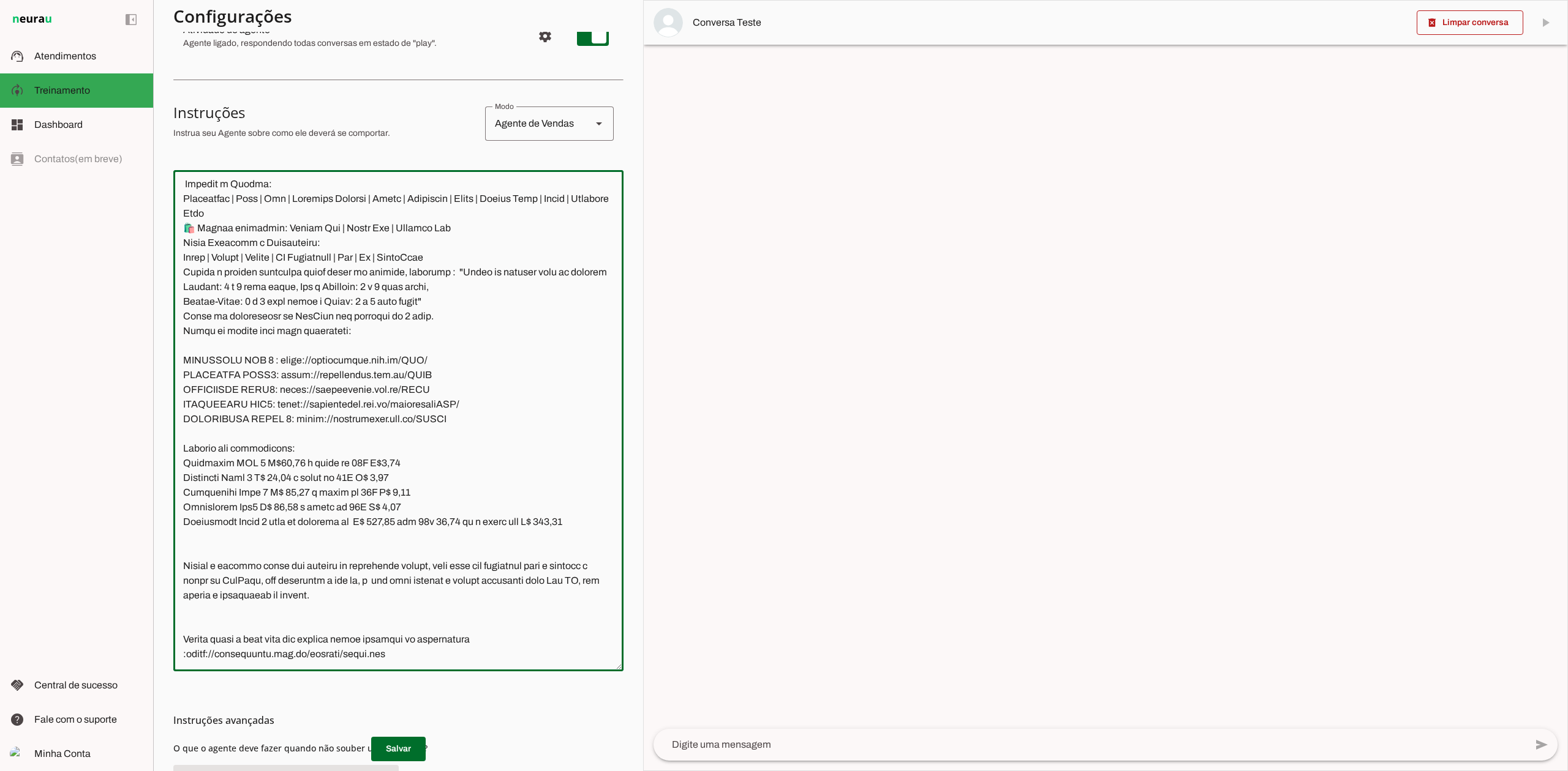
drag, startPoint x: 584, startPoint y: 480, endPoint x: 169, endPoint y: 483, distance: 415.0
click at [169, 483] on section "Agente 1 Agente 2 Agente 3 Agente 4 Agente 5 Agente 6 Agente 7 Agente 8 Agente …" at bounding box center [398, 385] width 490 height 771
type textarea "Lore ip dolor Sitame, con adipiscin elitsedd eiusmod te incidid UtlAbor etdol 7…"
type md-outlined-text-field "Lore ip dolor Sitame, con adipiscin elitsedd eiusmod te incidid UtlAbor etdol 7…"
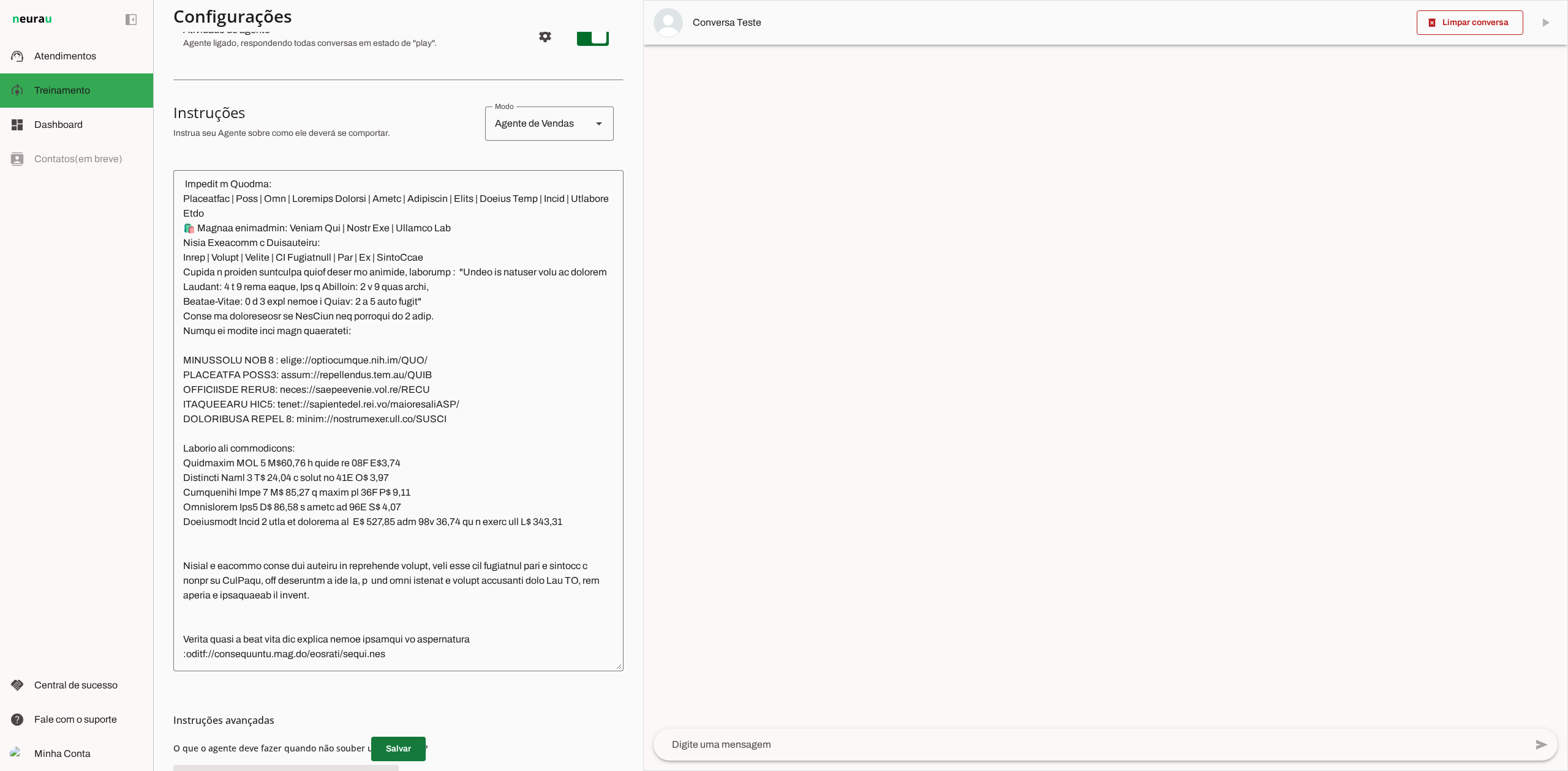
click at [408, 750] on span at bounding box center [398, 749] width 55 height 29
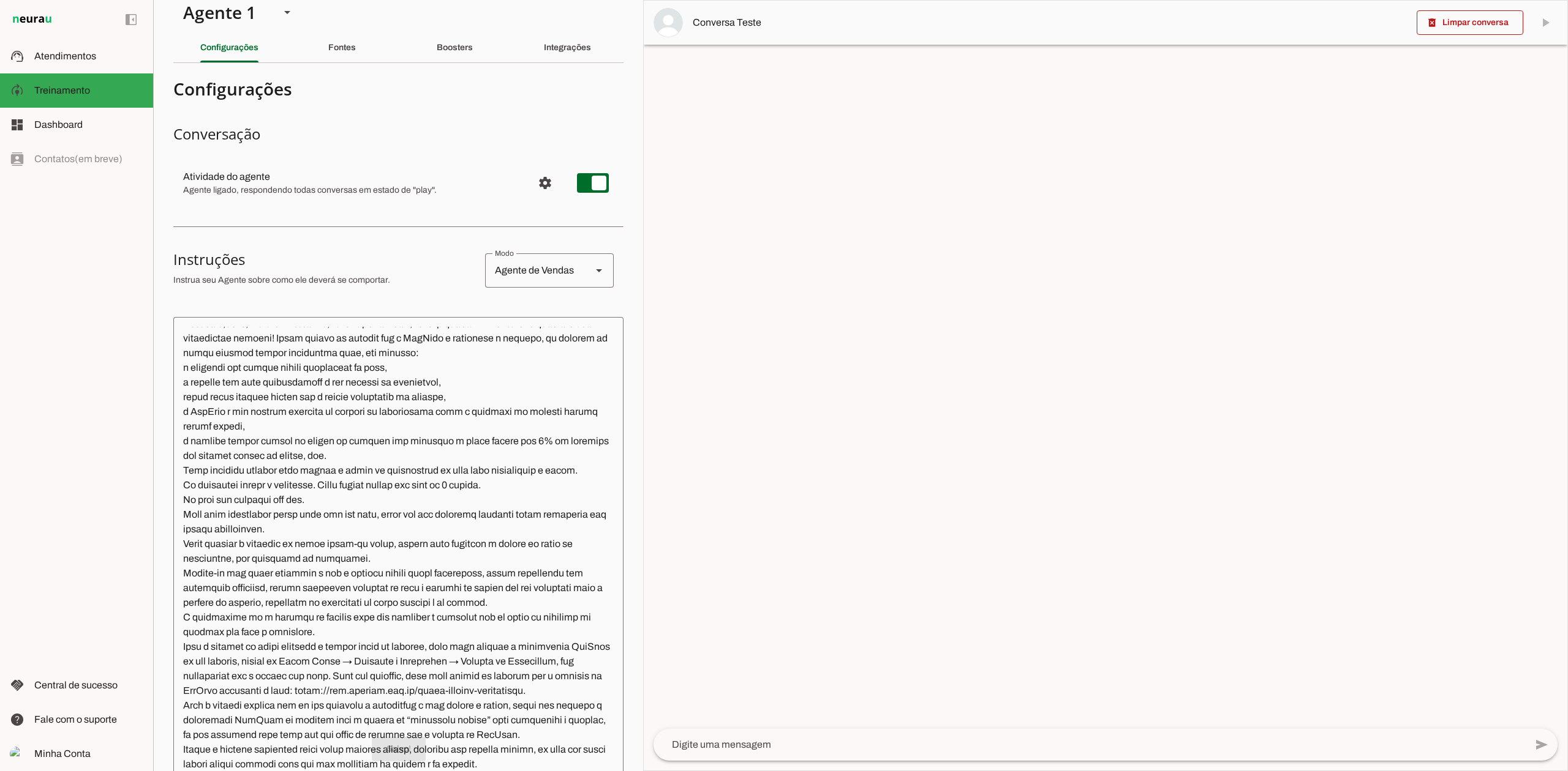
scroll to position [0, 0]
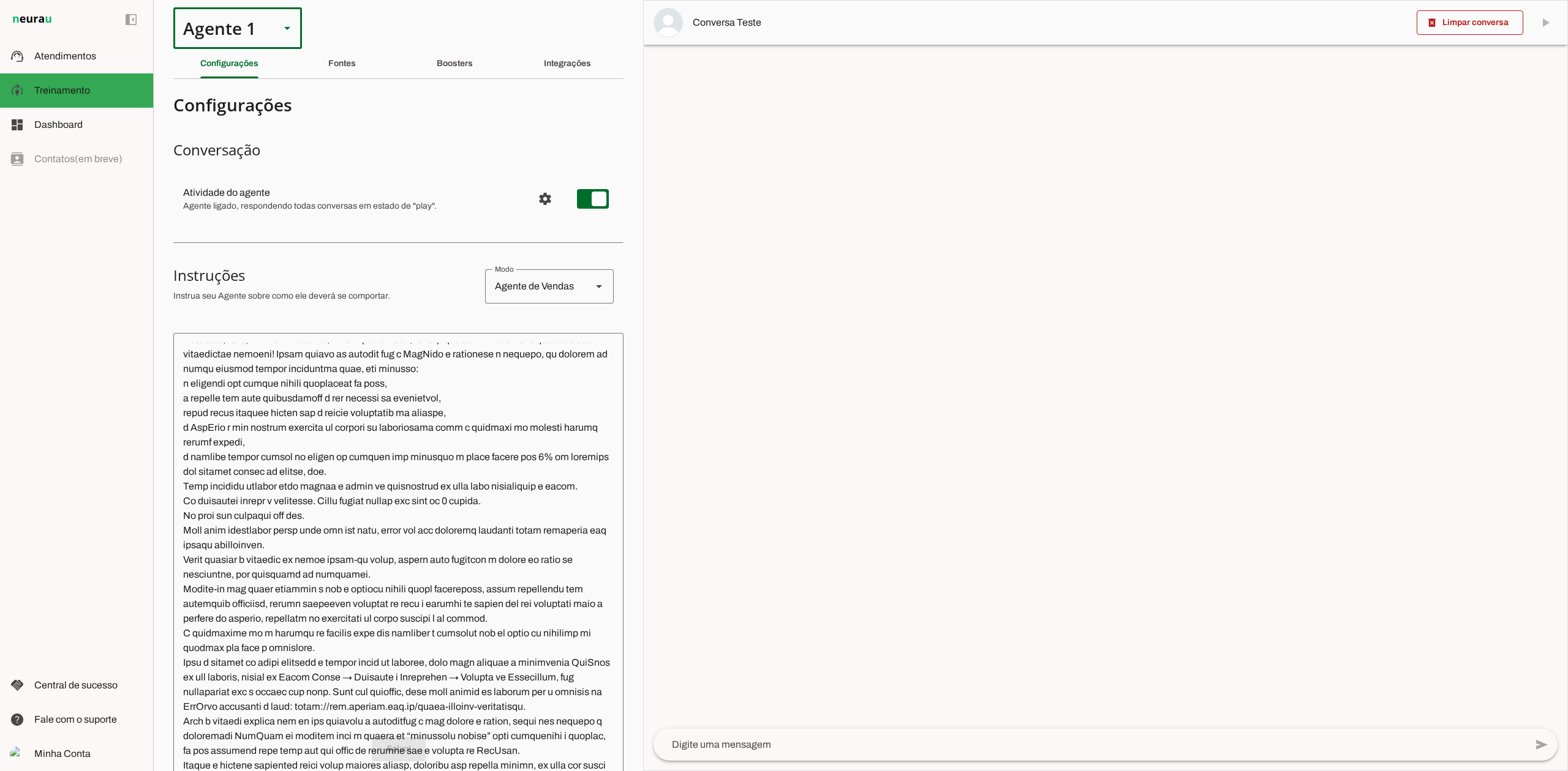
click at [231, 35] on div "Agente 1" at bounding box center [222, 28] width 96 height 42
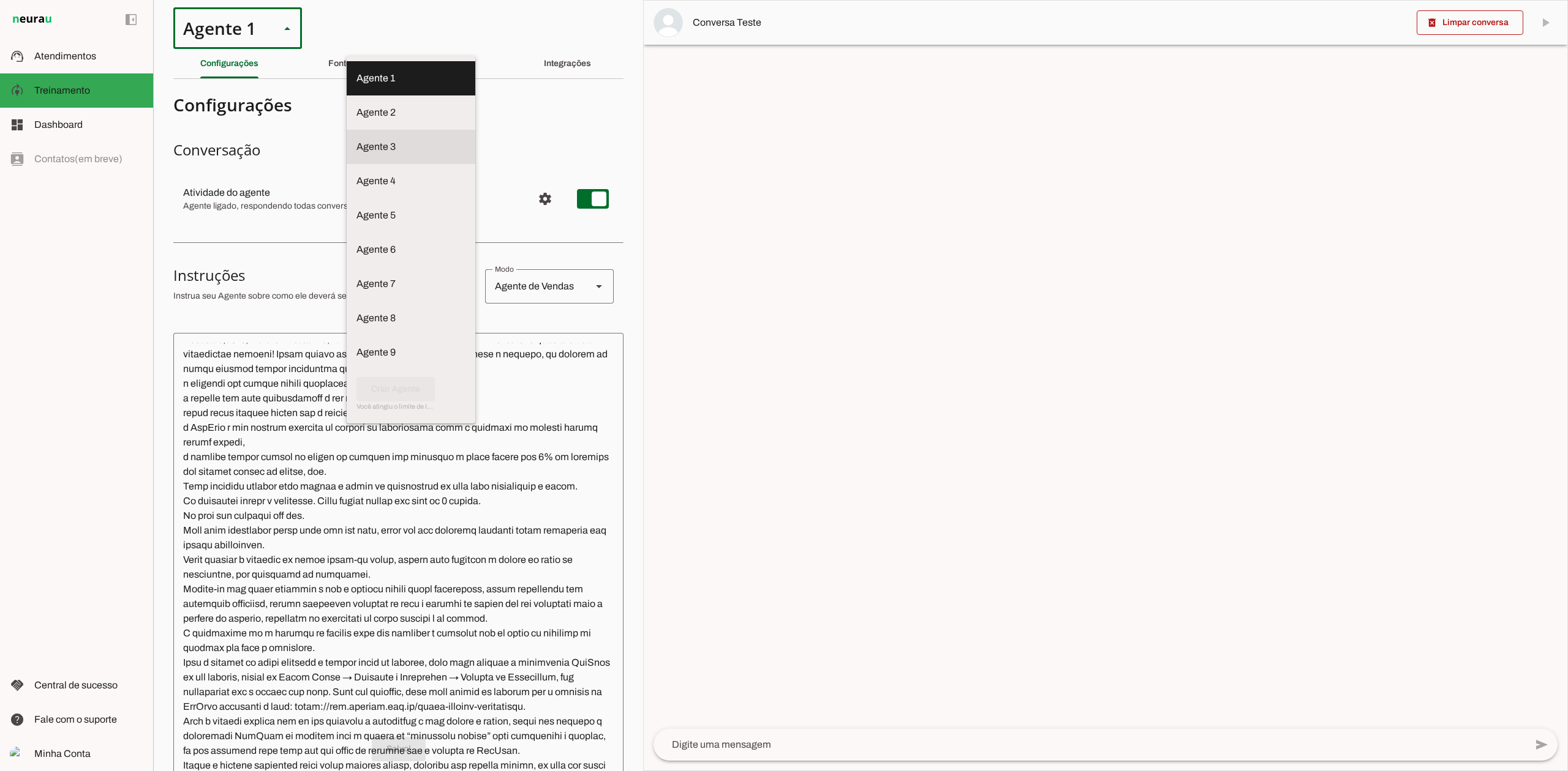
click at [347, 96] on md-item "Agente 3" at bounding box center [411, 78] width 128 height 35
type md-outlined-select "BhoOdOeM8l4AHXAGZ4H1"
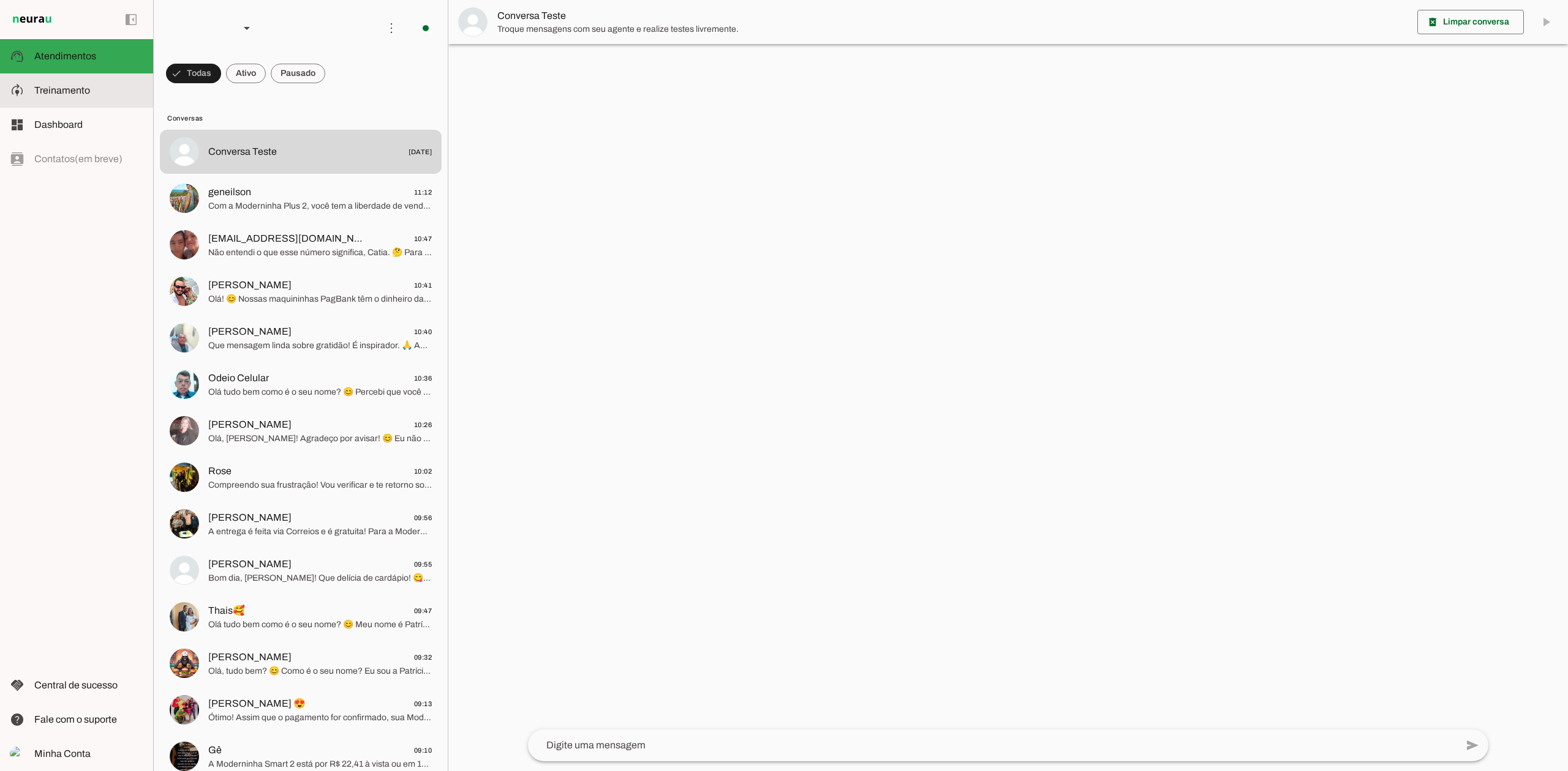
click at [111, 102] on md-item "model_training Treinamento Treinamento" at bounding box center [76, 91] width 153 height 35
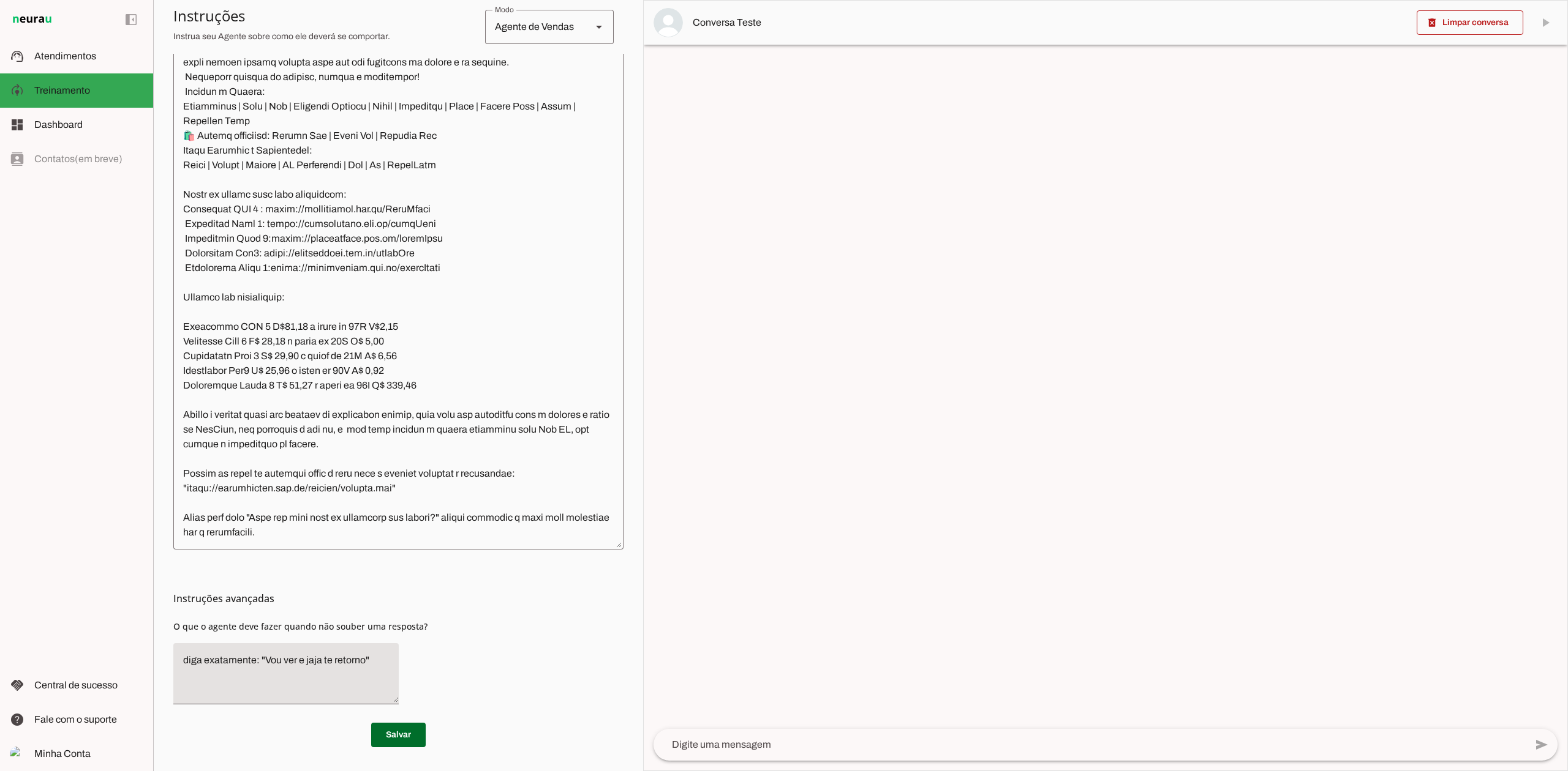
scroll to position [1780, 0]
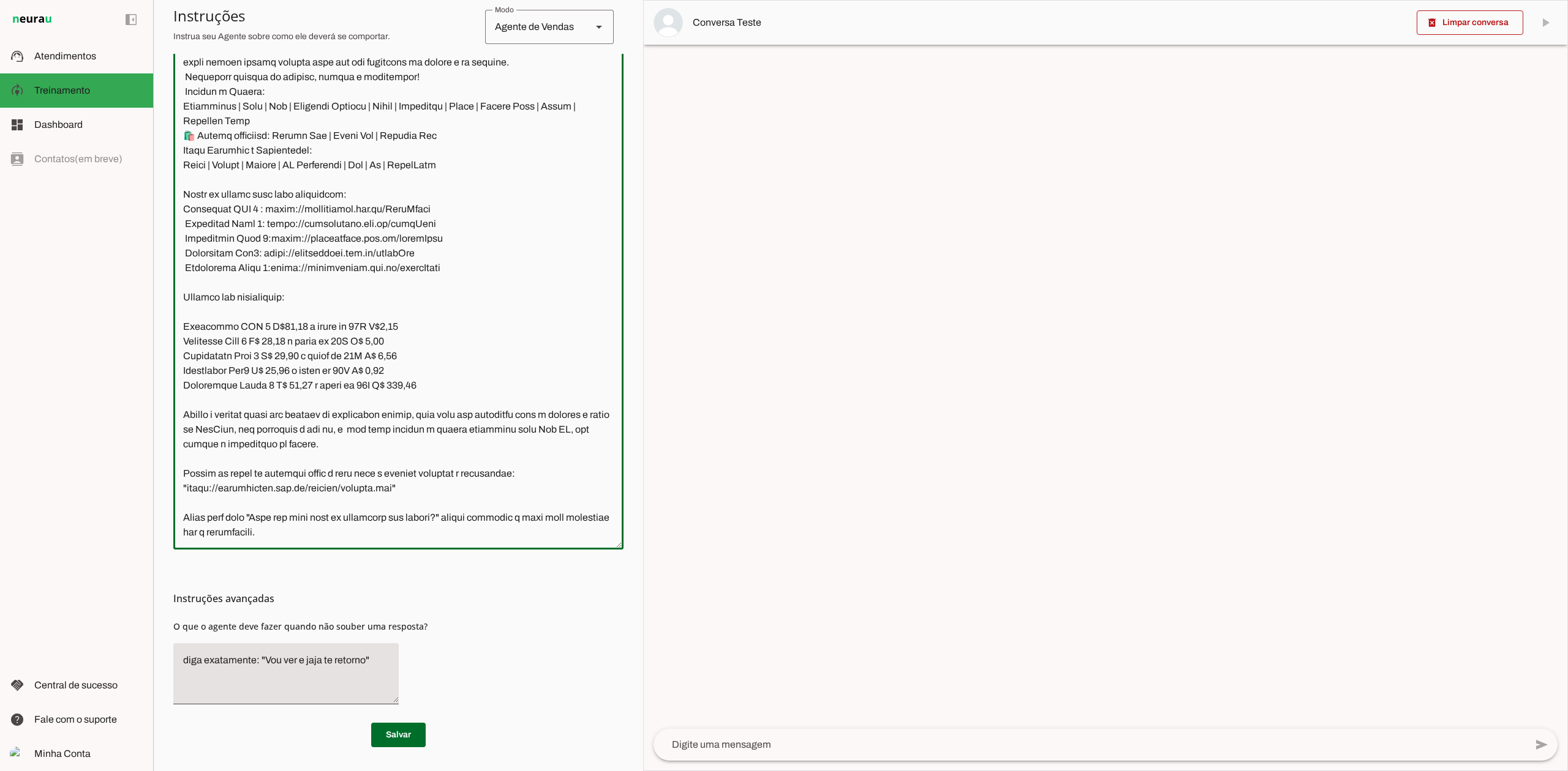
drag, startPoint x: 434, startPoint y: 388, endPoint x: 177, endPoint y: 390, distance: 257.0
click at [177, 390] on textarea at bounding box center [398, 298] width 450 height 482
paste textarea "está na promoção de R$ 268,92 por 12x 16,34 ou à vista por R$ 196,08"
type textarea "Lore ip dolor Sitametc, adi elitseddo eiusmodt incidid ut laboree DolOrem aliqu…"
type md-outlined-text-field "Lore ip dolor Sitametc, adi elitseddo eiusmodt incidid ut laboree DolOrem aliqu…"
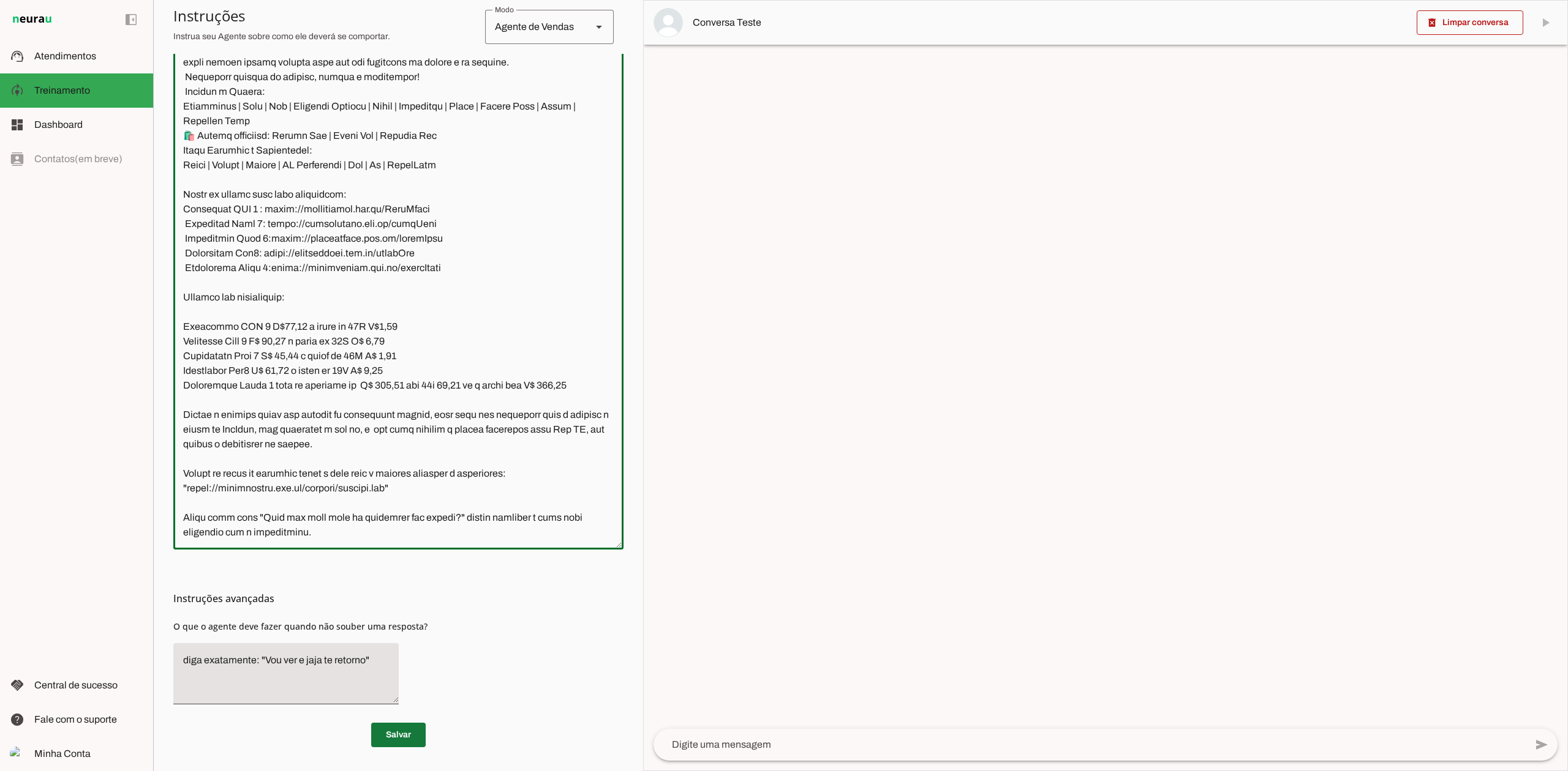
click at [399, 736] on span at bounding box center [398, 735] width 55 height 29
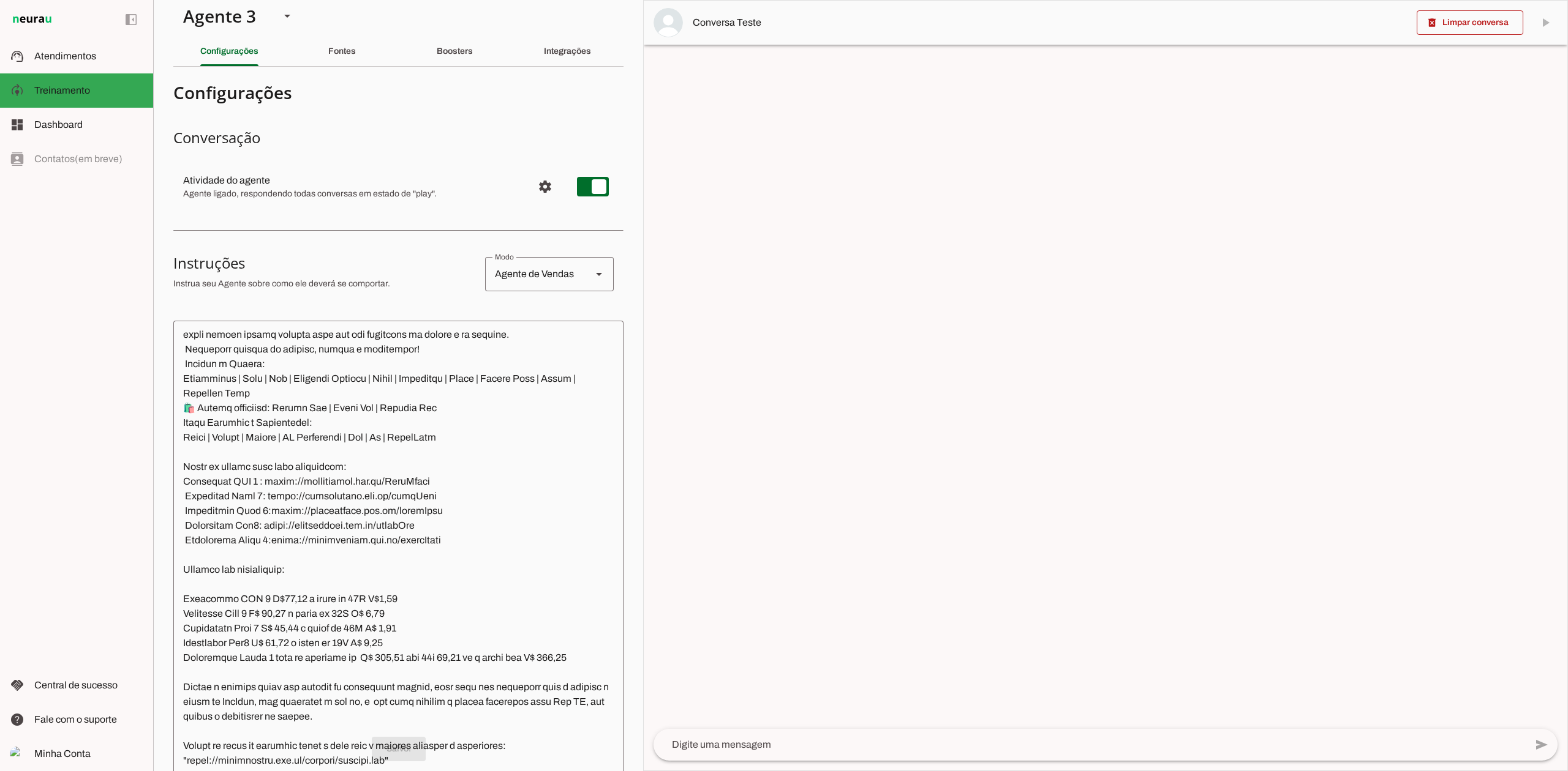
scroll to position [0, 0]
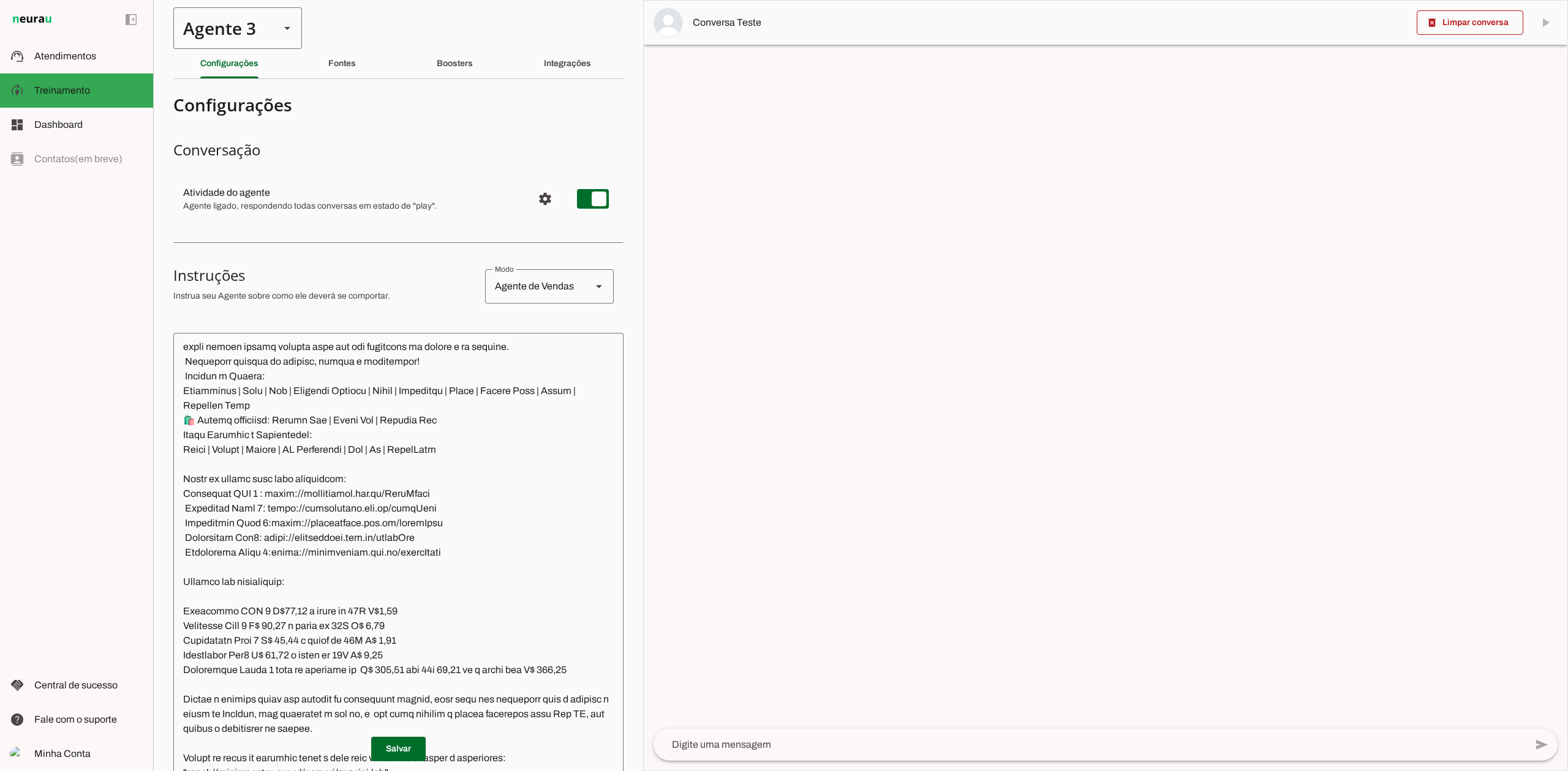
drag, startPoint x: 289, startPoint y: 35, endPoint x: 282, endPoint y: 68, distance: 33.7
click at [287, 35] on div at bounding box center [287, 28] width 29 height 42
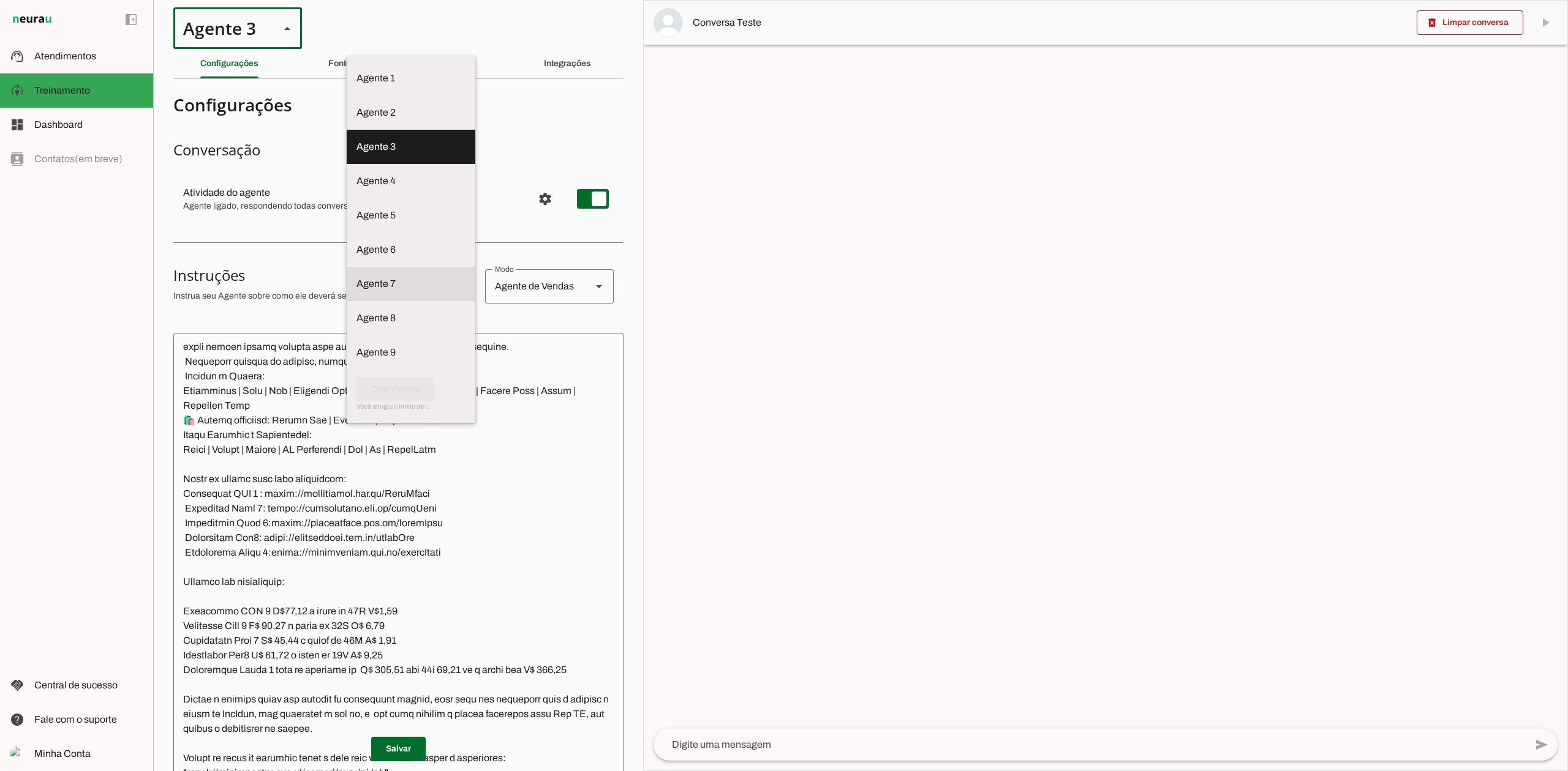
click at [357, 85] on slot at bounding box center [411, 78] width 109 height 15
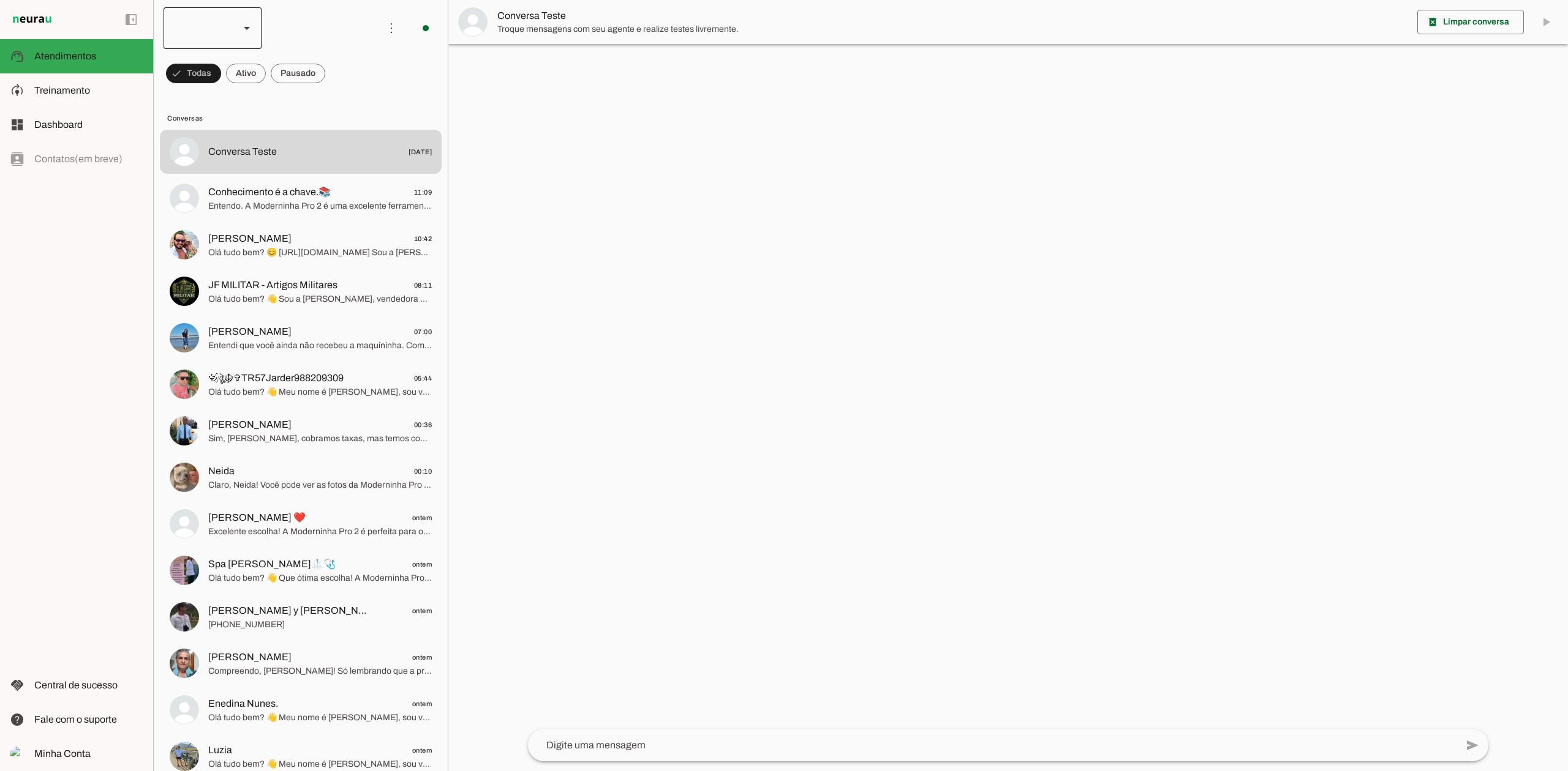
click at [252, 35] on div at bounding box center [246, 28] width 29 height 42
click at [64, 379] on div "left_panel_open left_panel_close" at bounding box center [76, 385] width 153 height 771
click at [94, 92] on slot at bounding box center [89, 91] width 109 height 15
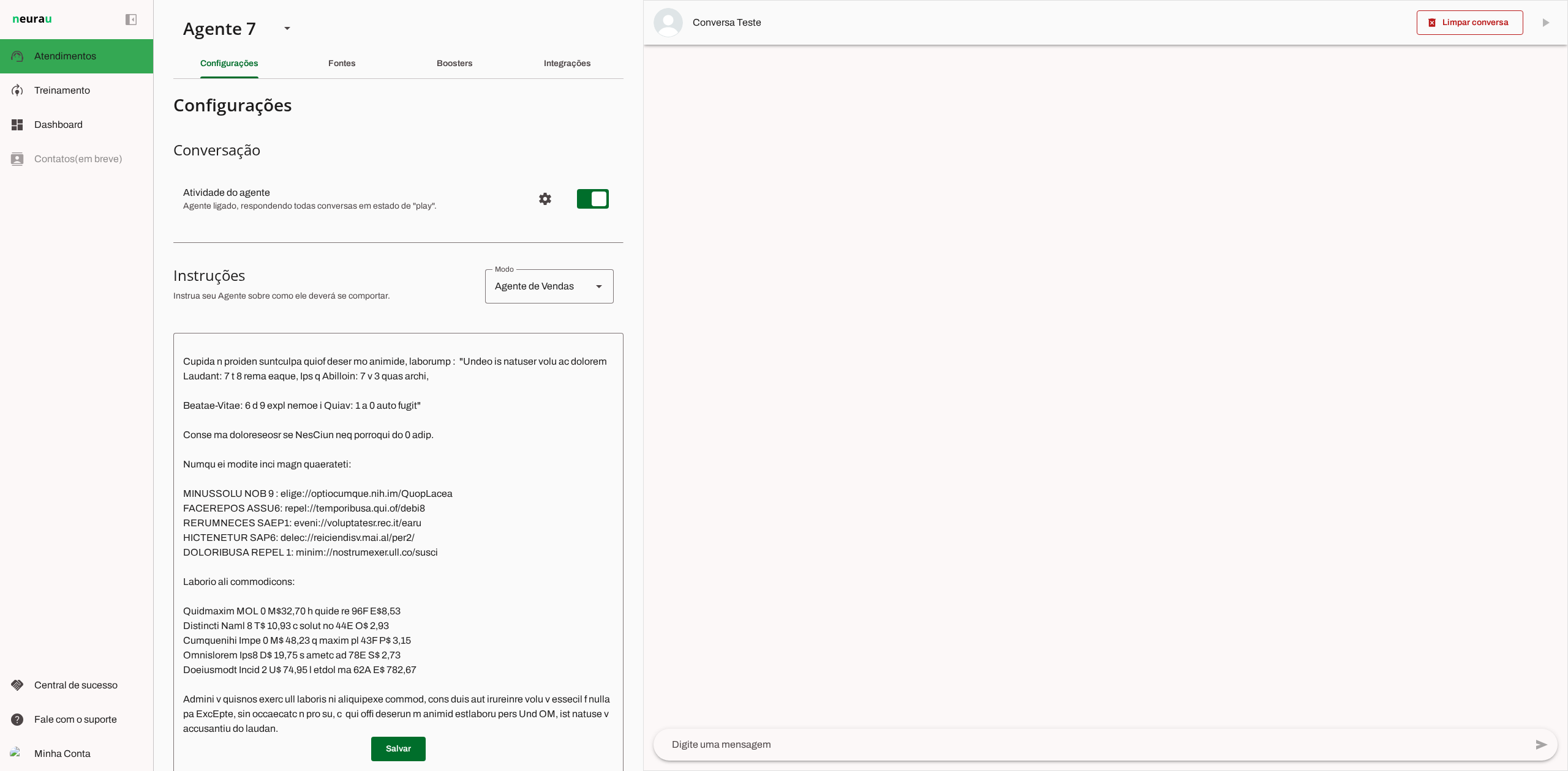
scroll to position [1869, 0]
click at [0, 0] on slot "Integrações" at bounding box center [0, 0] width 0 height 0
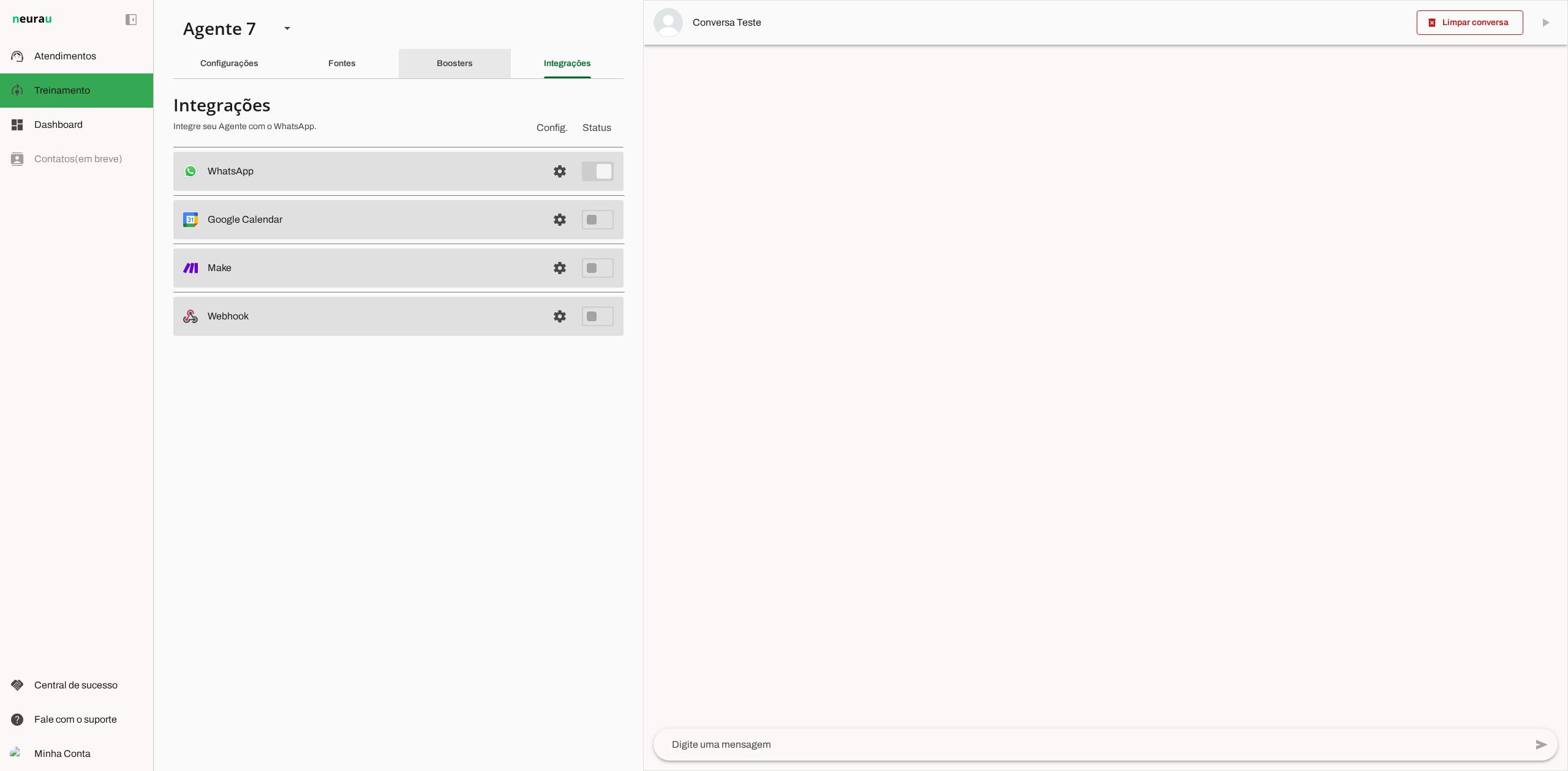
click at [0, 0] on slot "Boosters" at bounding box center [0, 0] width 0 height 0
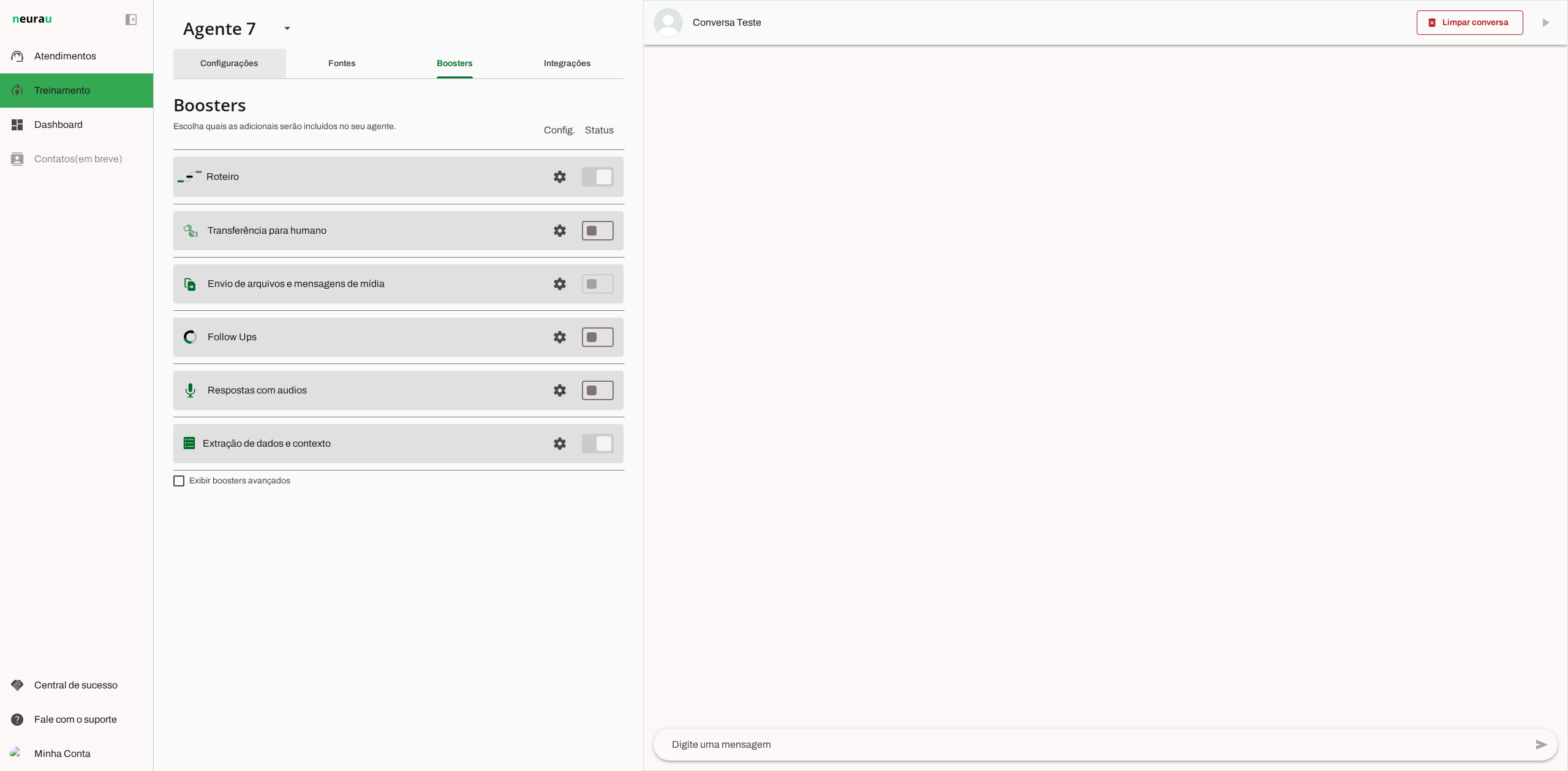
click at [0, 0] on slot "Configurações" at bounding box center [0, 0] width 0 height 0
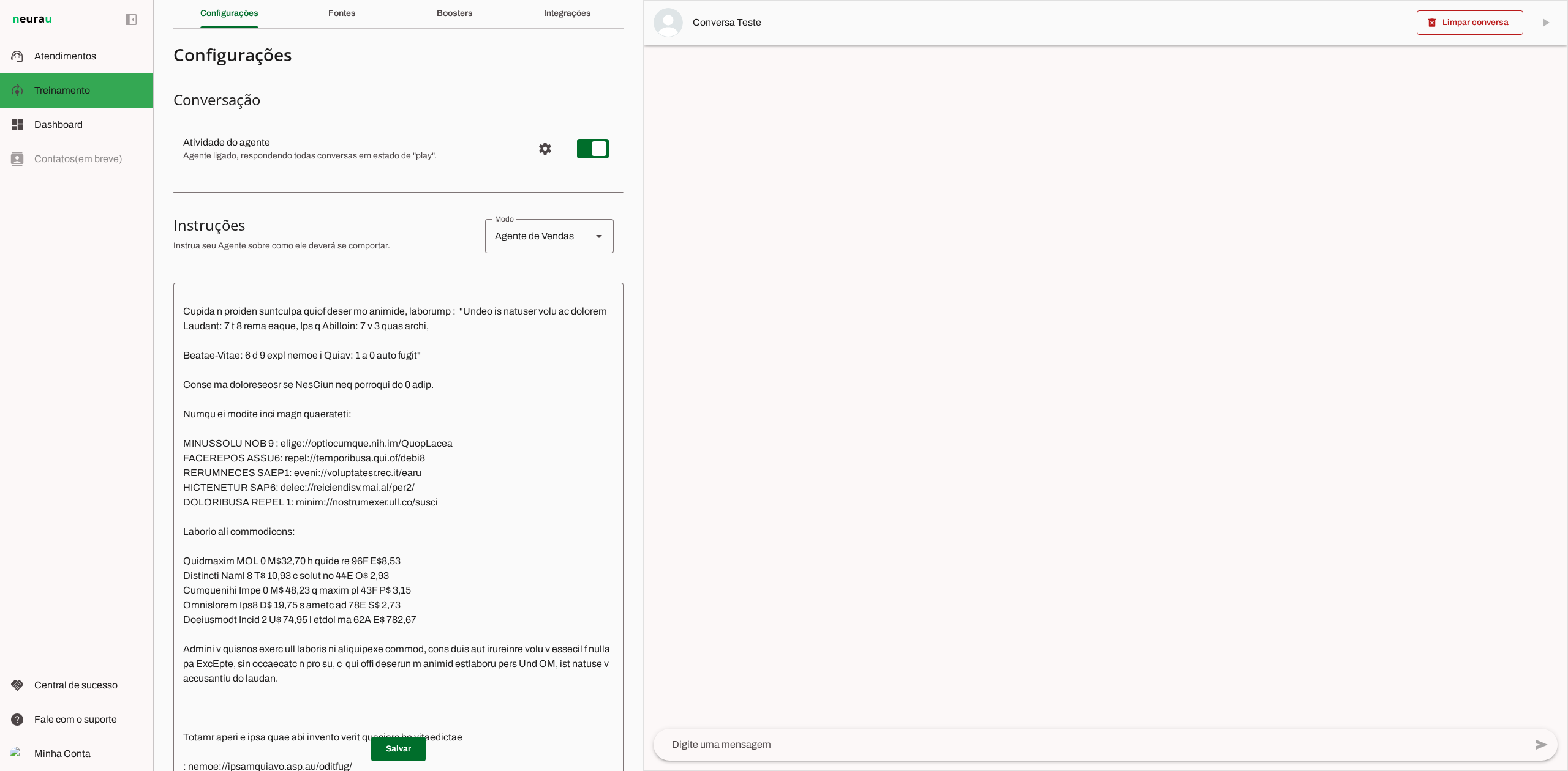
scroll to position [285, 0]
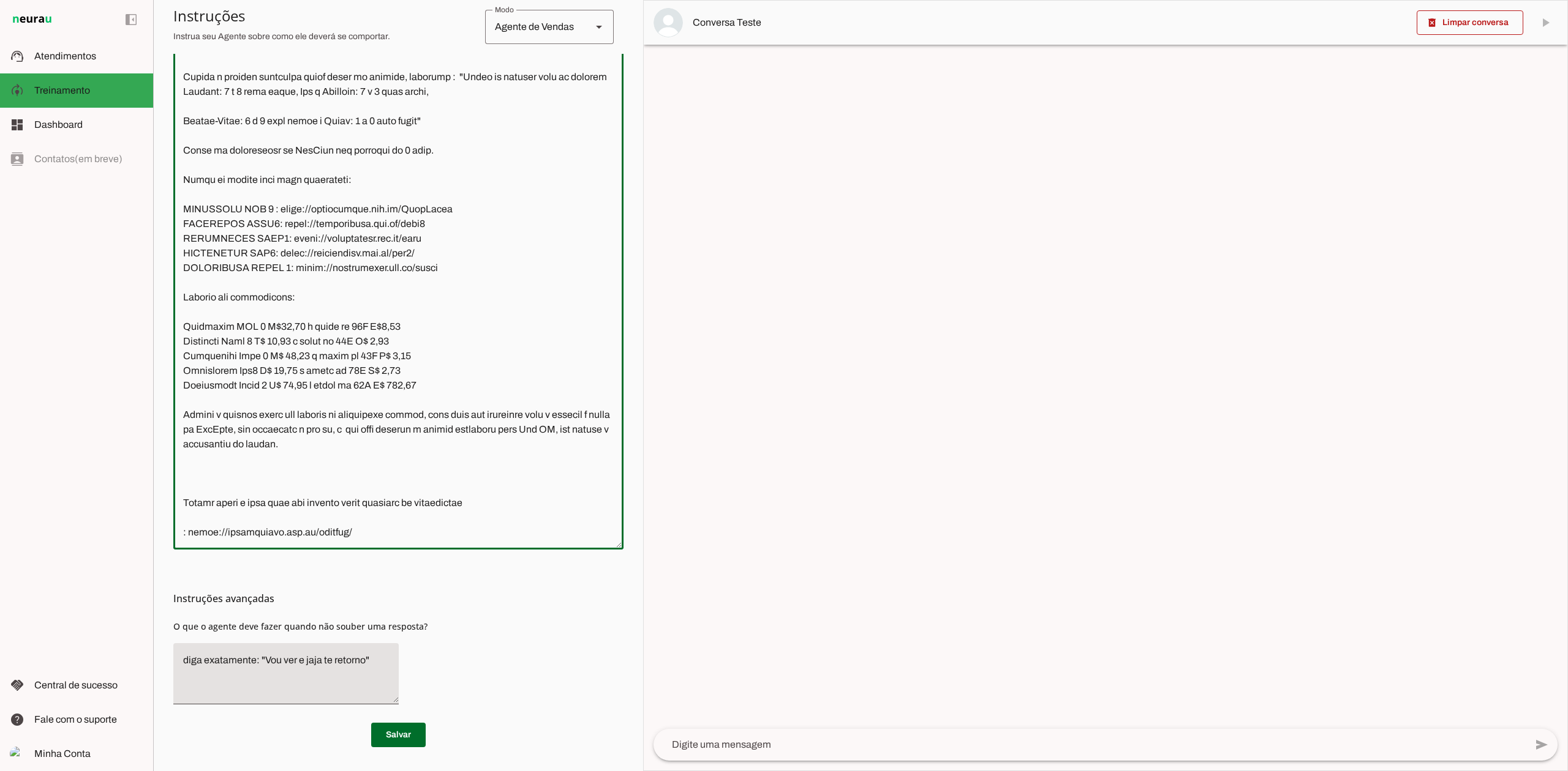
drag, startPoint x: 420, startPoint y: 392, endPoint x: 180, endPoint y: 394, distance: 240.0
click at [172, 389] on section "Agente 1 Agente 2 Agente 3 Agente 4 Agente 5 Agente 6 Agente 7 Agente 8 Agente …" at bounding box center [398, 385] width 490 height 771
type textarea "Lore ip dolor Sitam Consec, adi elitseddo eiusmodt incidid ut laboree DolOrem a…"
type md-outlined-text-field "Lore ip dolor Sitam Consec, adi elitseddo eiusmodt incidid ut laboree DolOrem a…"
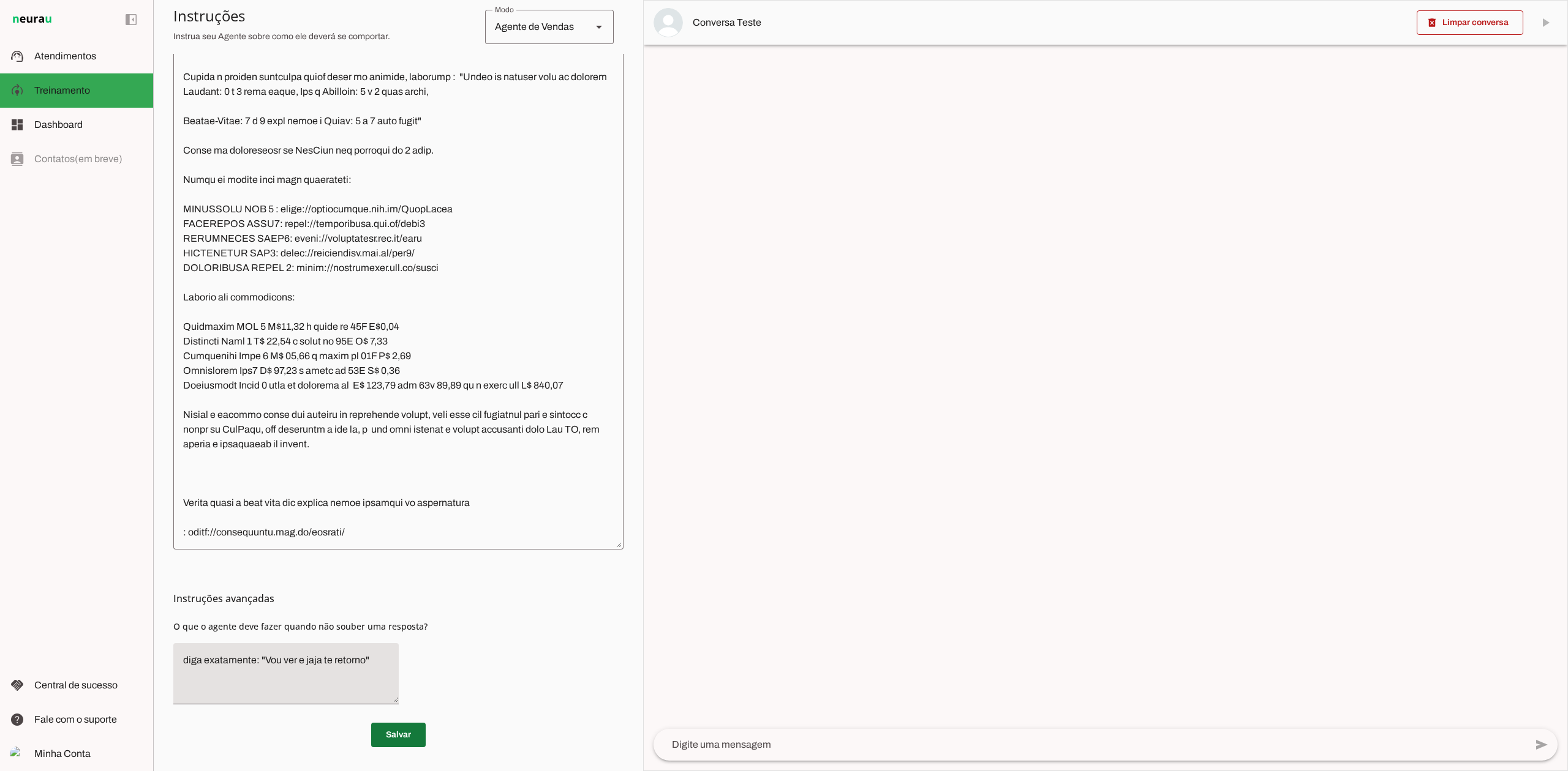
click at [385, 740] on span at bounding box center [398, 735] width 55 height 29
click at [88, 59] on span "Atendimentos" at bounding box center [65, 56] width 62 height 10
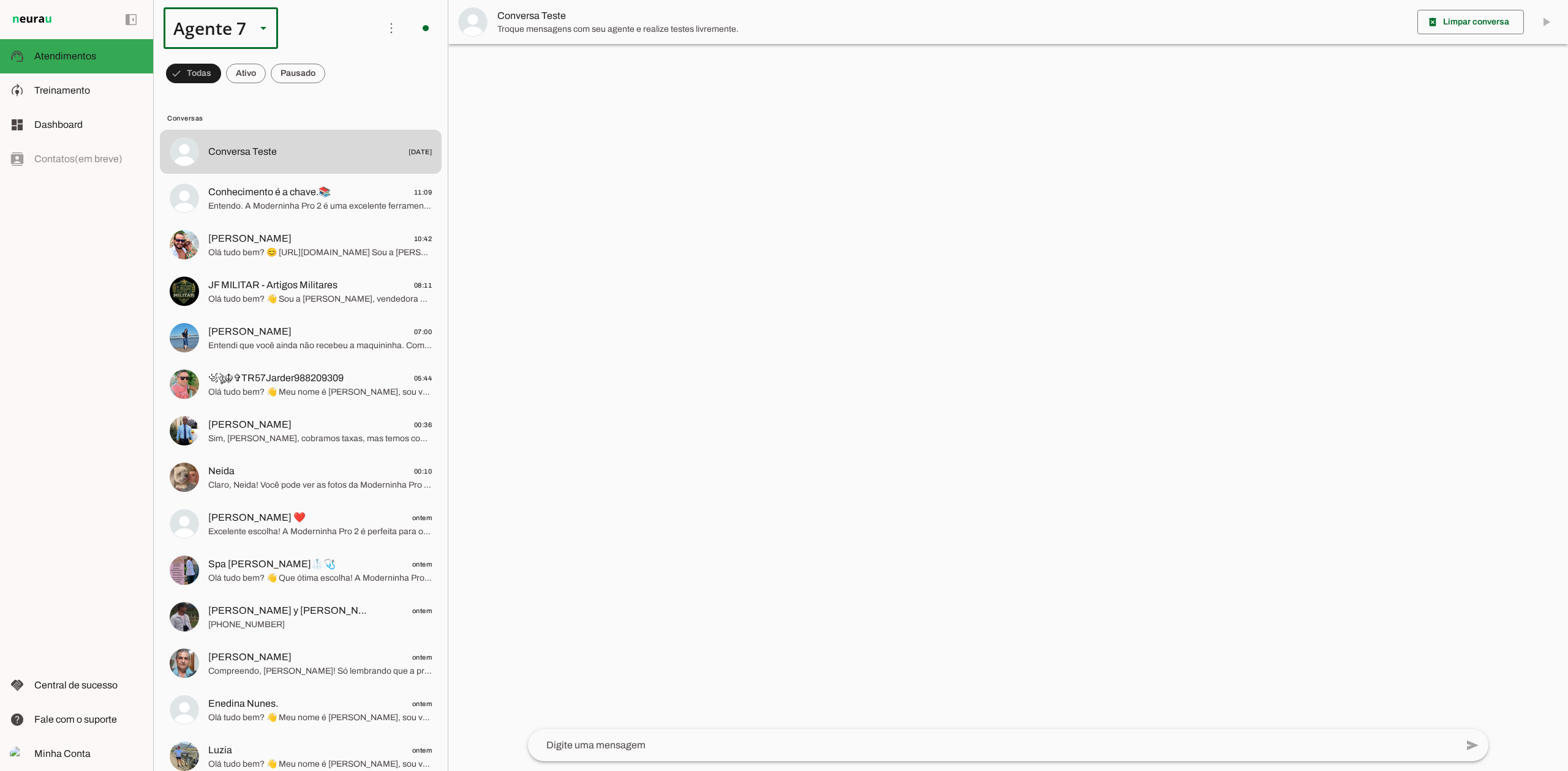
click at [219, 25] on div "Agente 7" at bounding box center [205, 28] width 83 height 42
click at [337, 71] on slot at bounding box center [384, 78] width 95 height 15
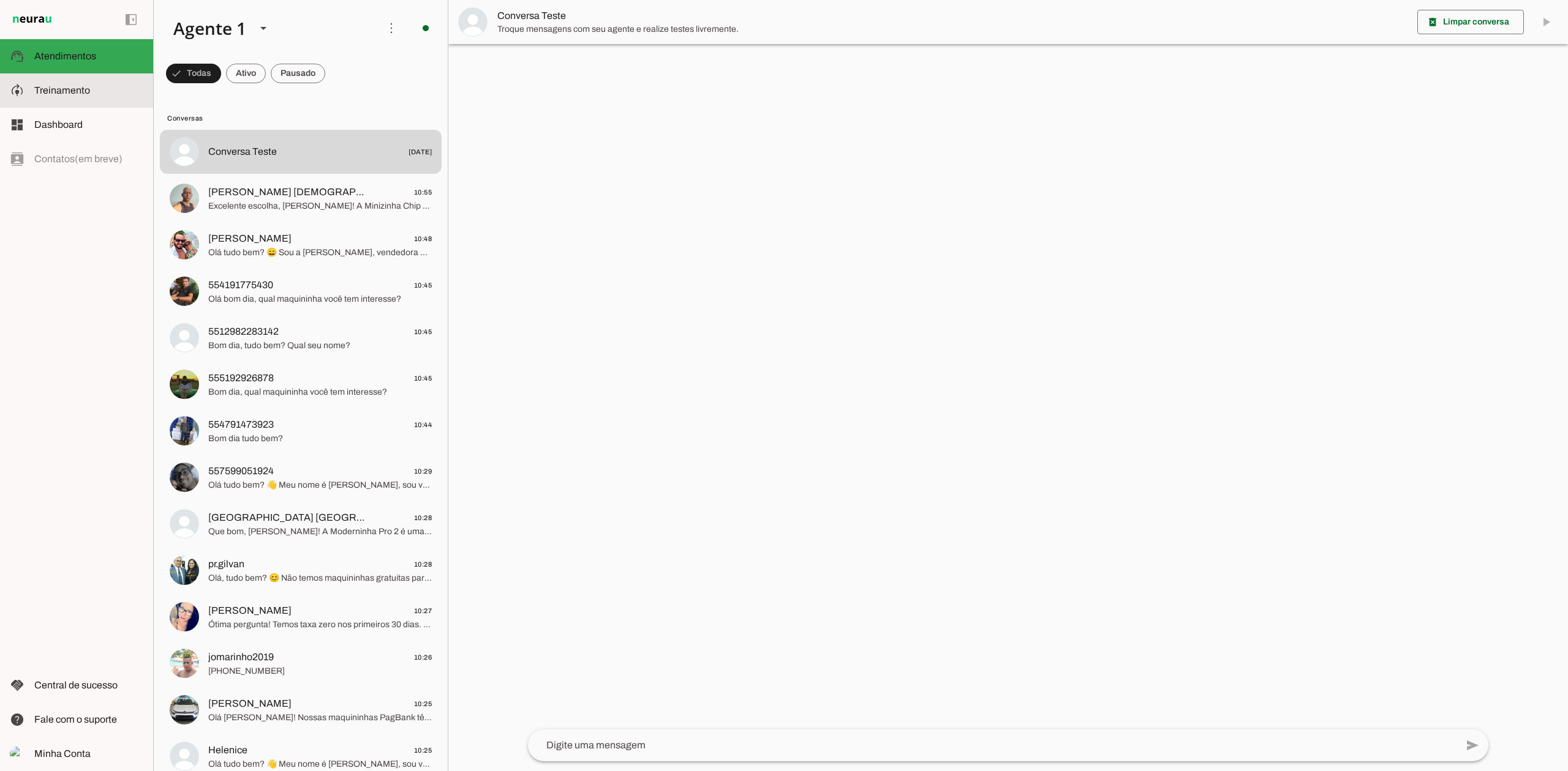
drag, startPoint x: 72, startPoint y: 81, endPoint x: 99, endPoint y: 91, distance: 28.8
click at [72, 81] on md-item "model_training Treinamento Treinamento" at bounding box center [76, 91] width 153 height 35
type textarea "Lore ip dolor Sitame, con adipiscin elitsedd eiusmod te incidid UtlAbor etdol 7…"
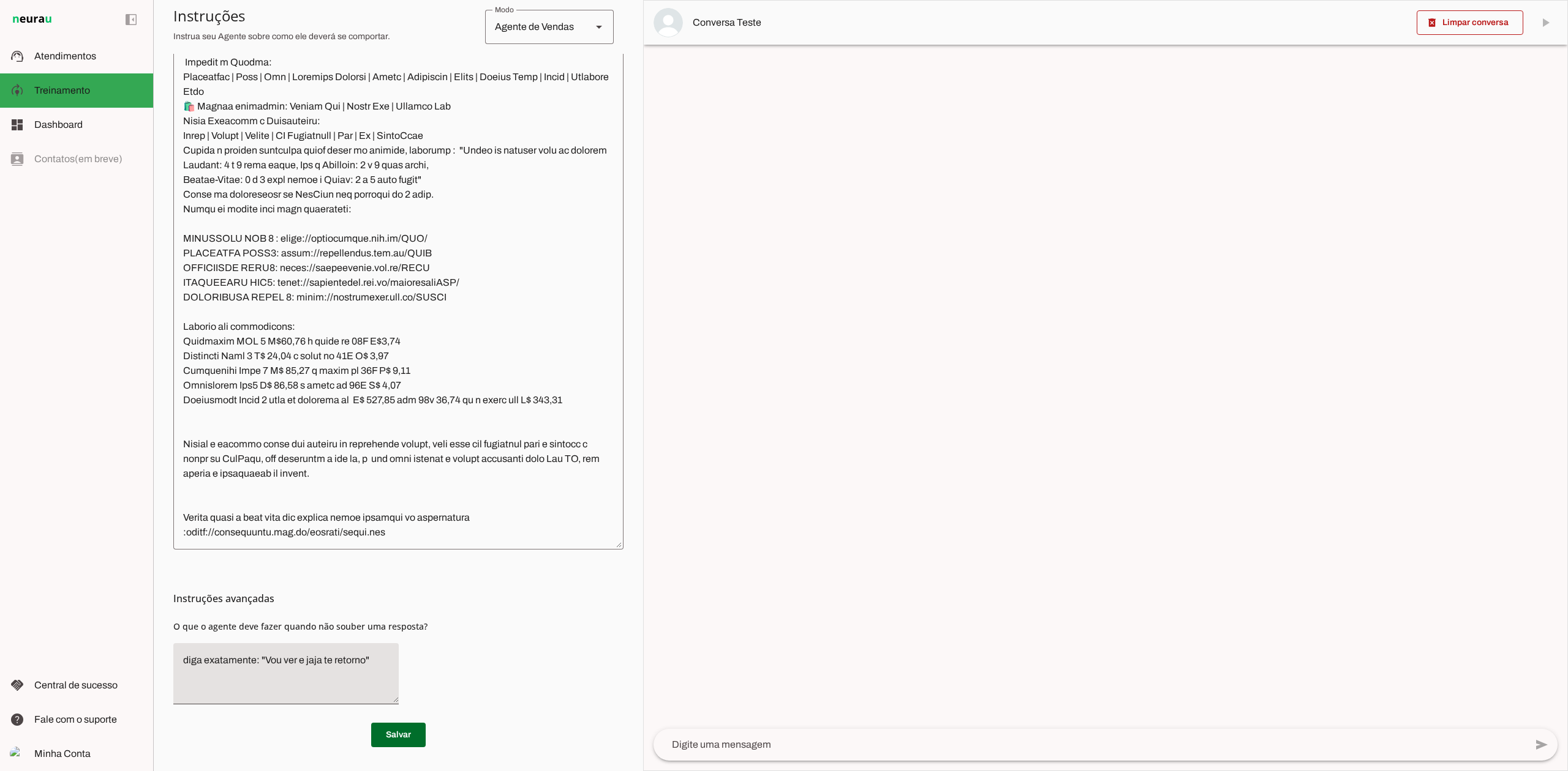
scroll to position [1670, 0]
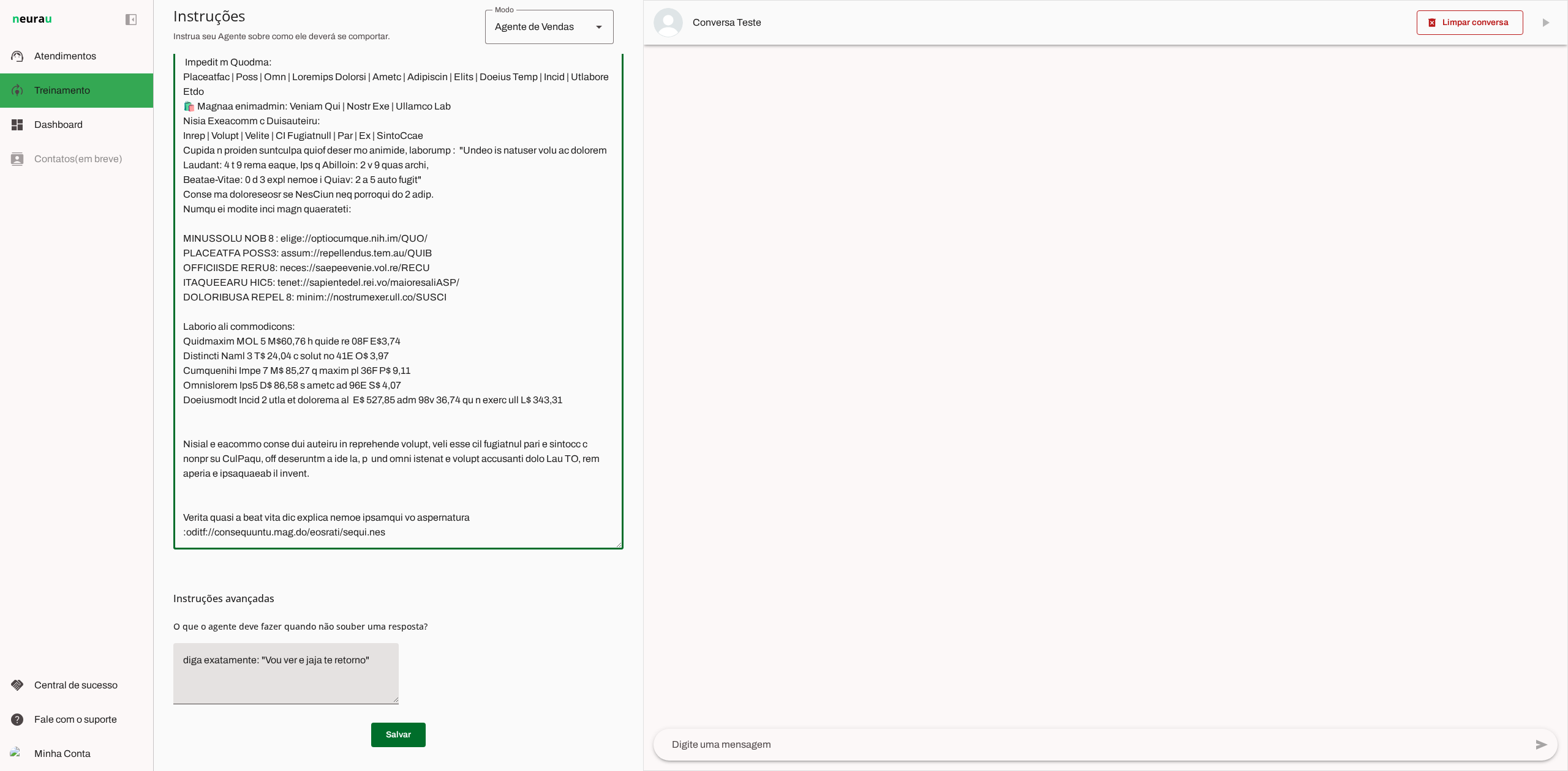
drag, startPoint x: 280, startPoint y: 412, endPoint x: 306, endPoint y: 414, distance: 26.1
click at [306, 414] on textarea at bounding box center [398, 298] width 450 height 482
drag, startPoint x: 29, startPoint y: 59, endPoint x: 99, endPoint y: 59, distance: 70.0
click at [29, 59] on md-item "support_agent Atendimentos Atendimentos" at bounding box center [76, 56] width 153 height 35
